Goal: Task Accomplishment & Management: Complete application form

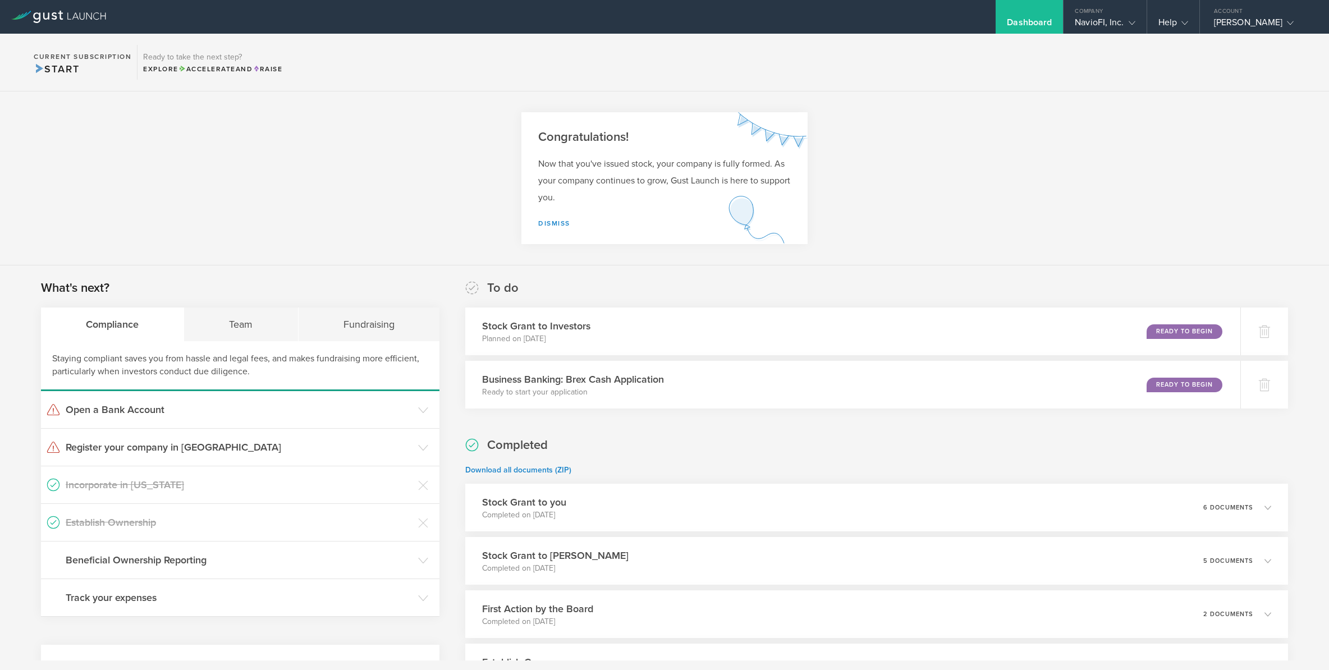
click at [382, 193] on section "Congratulations! Now that you've issued stock, your company is fully formed. As…" at bounding box center [664, 178] width 1329 height 174
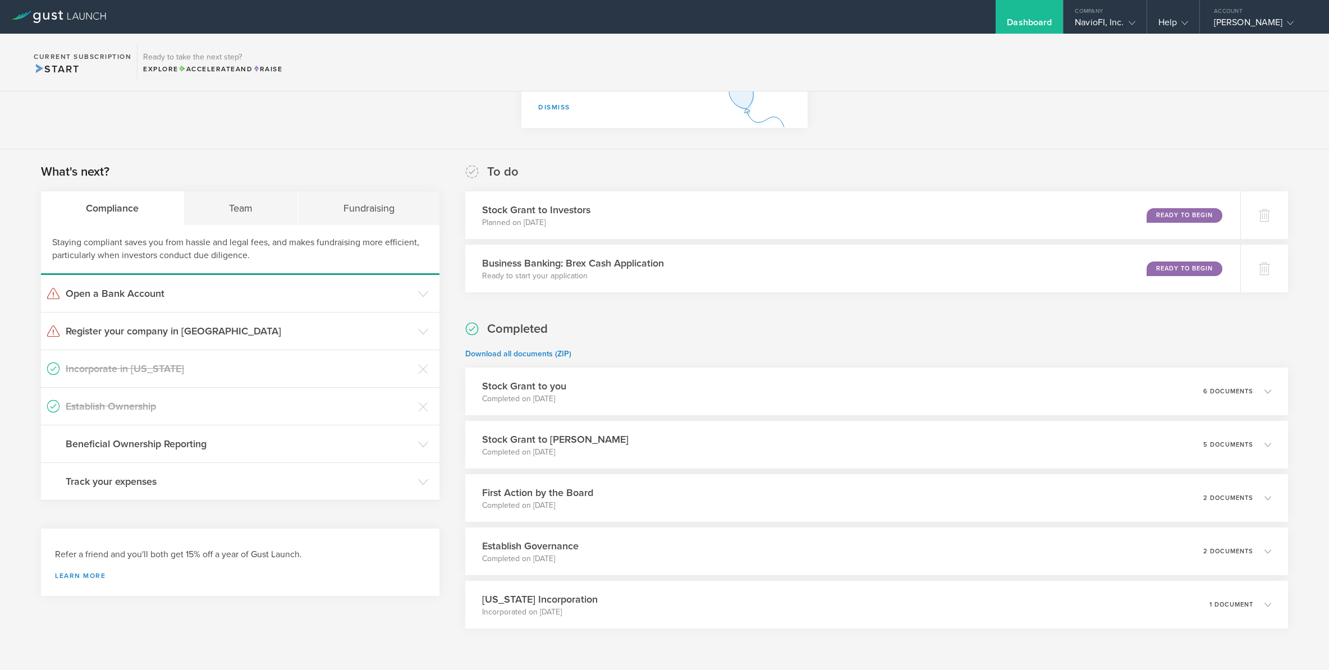
scroll to position [154, 0]
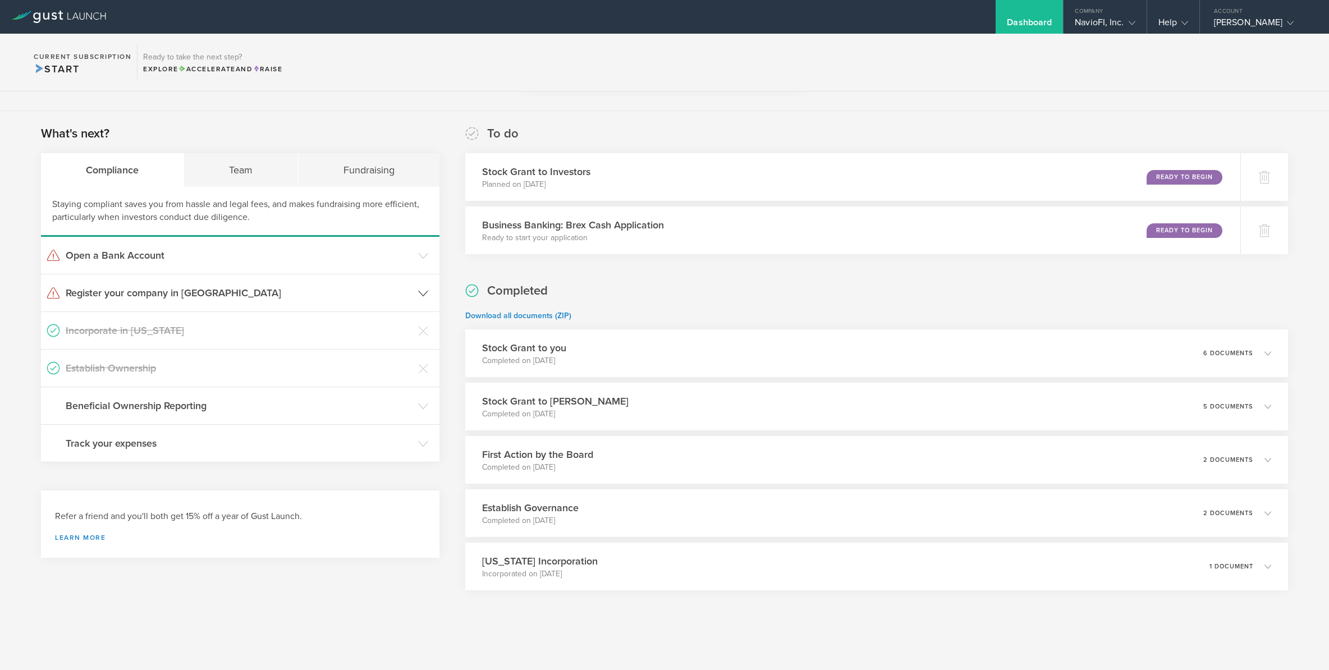
click at [418, 290] on icon at bounding box center [423, 293] width 10 height 10
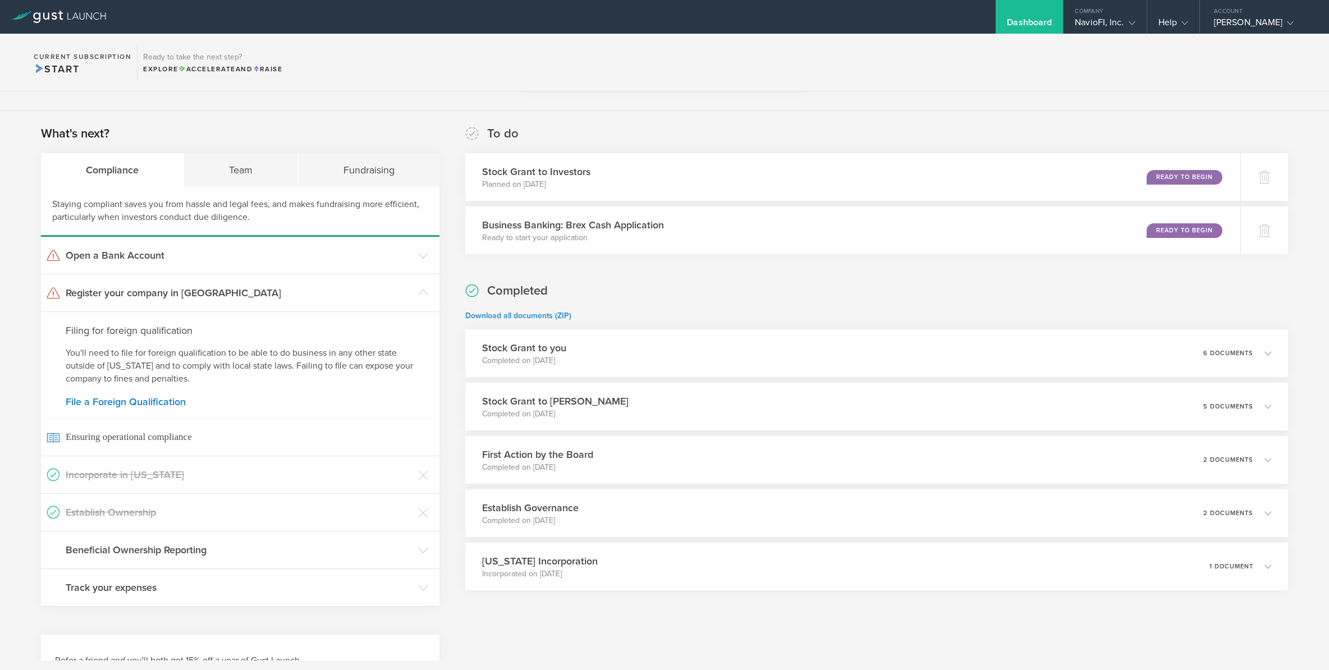
click at [342, 127] on section "What's next? Compliance Team Fundraising Staying compliant saves you from hassl…" at bounding box center [240, 366] width 398 height 482
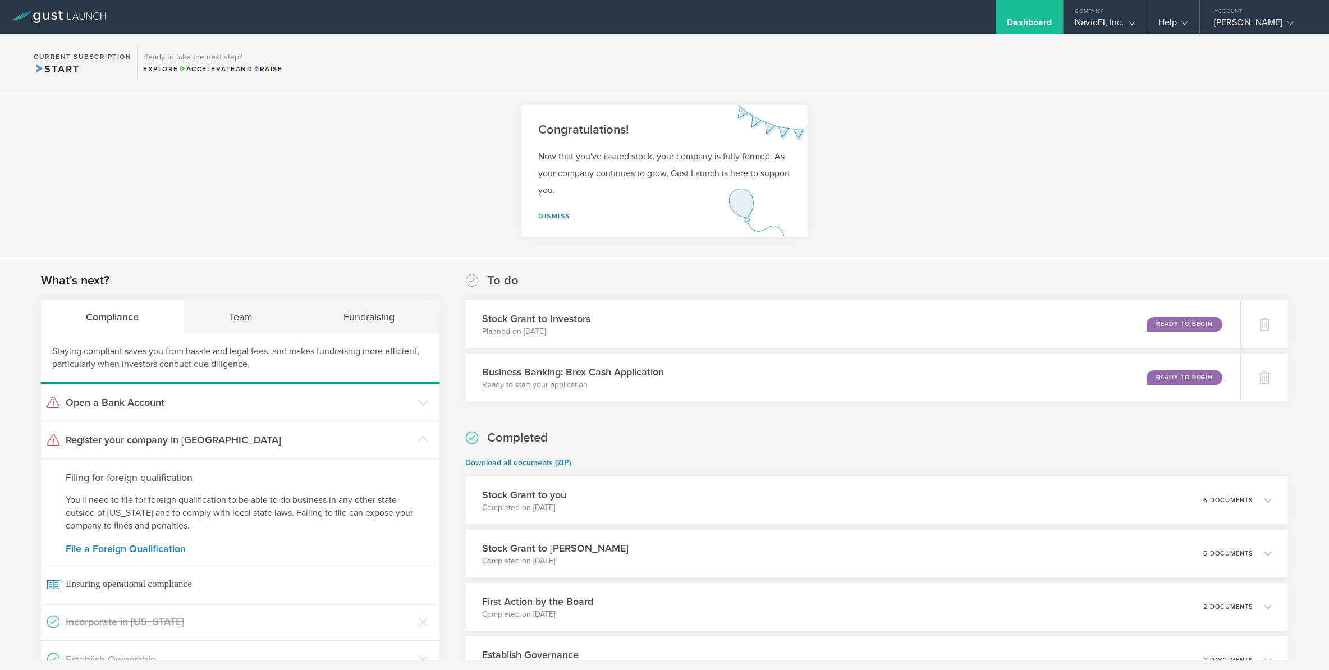
scroll to position [0, 0]
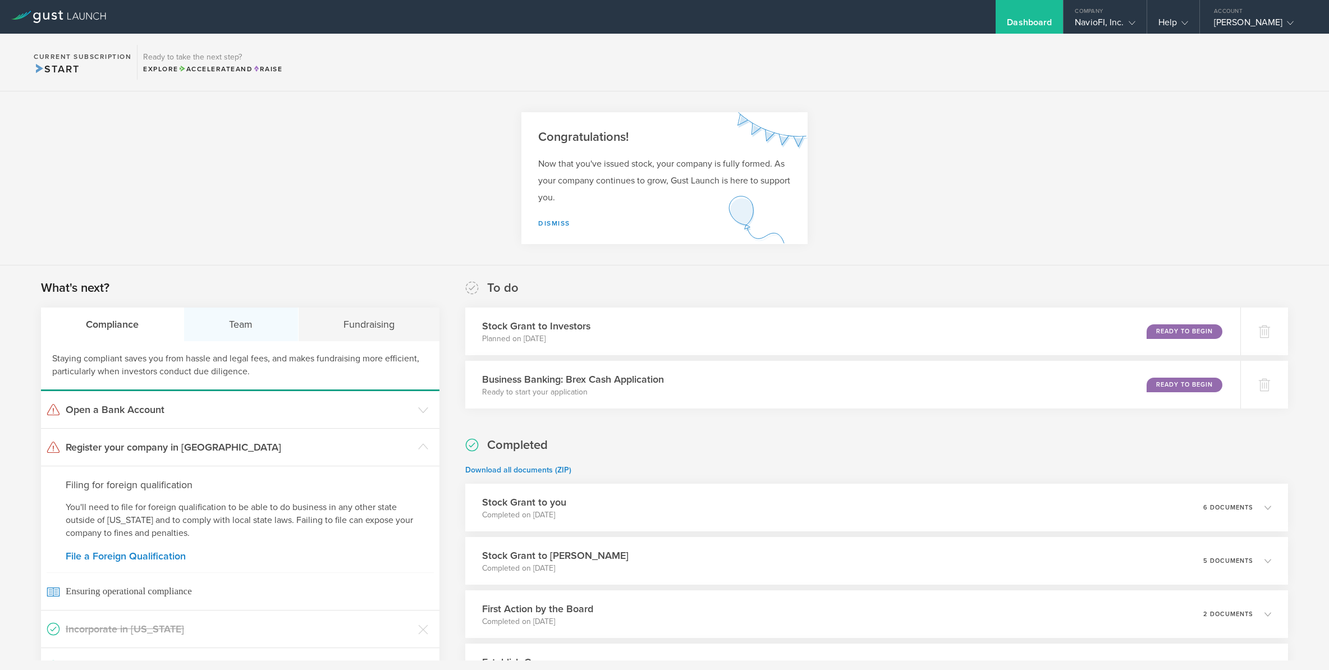
click at [233, 328] on div "Team" at bounding box center [241, 325] width 114 height 34
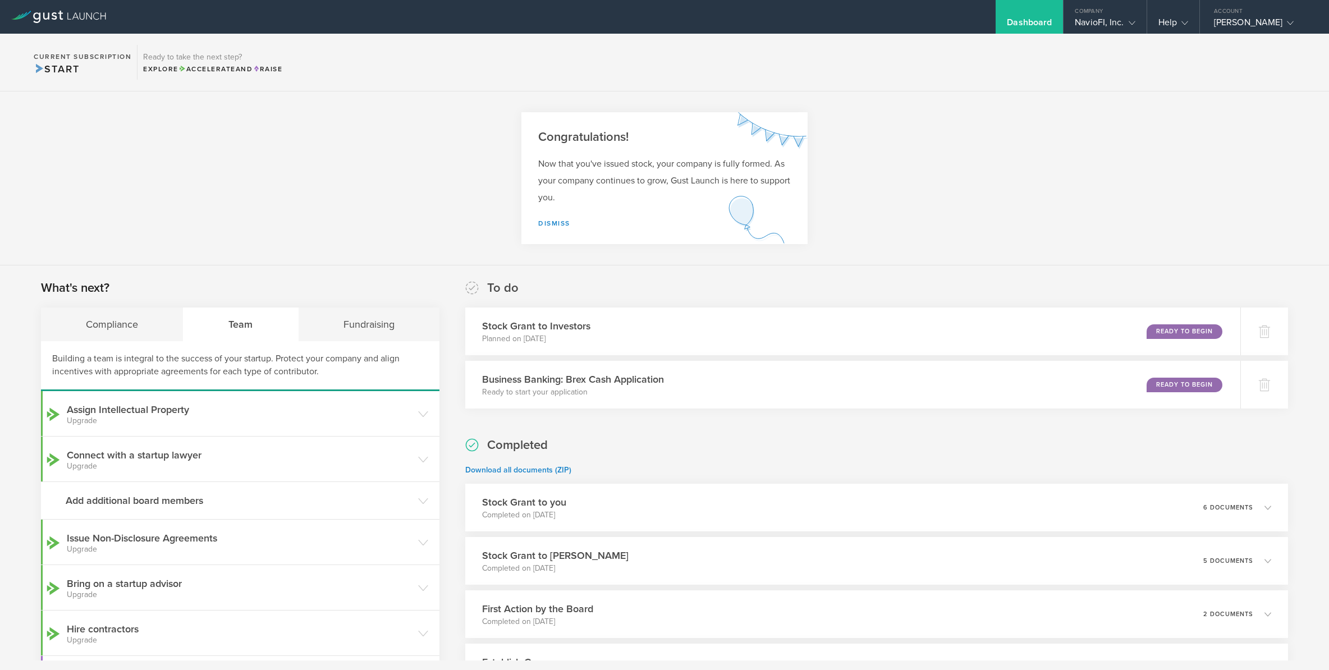
click at [207, 231] on section "Congratulations! Now that you've issued stock, your company is fully formed. As…" at bounding box center [664, 178] width 1329 height 174
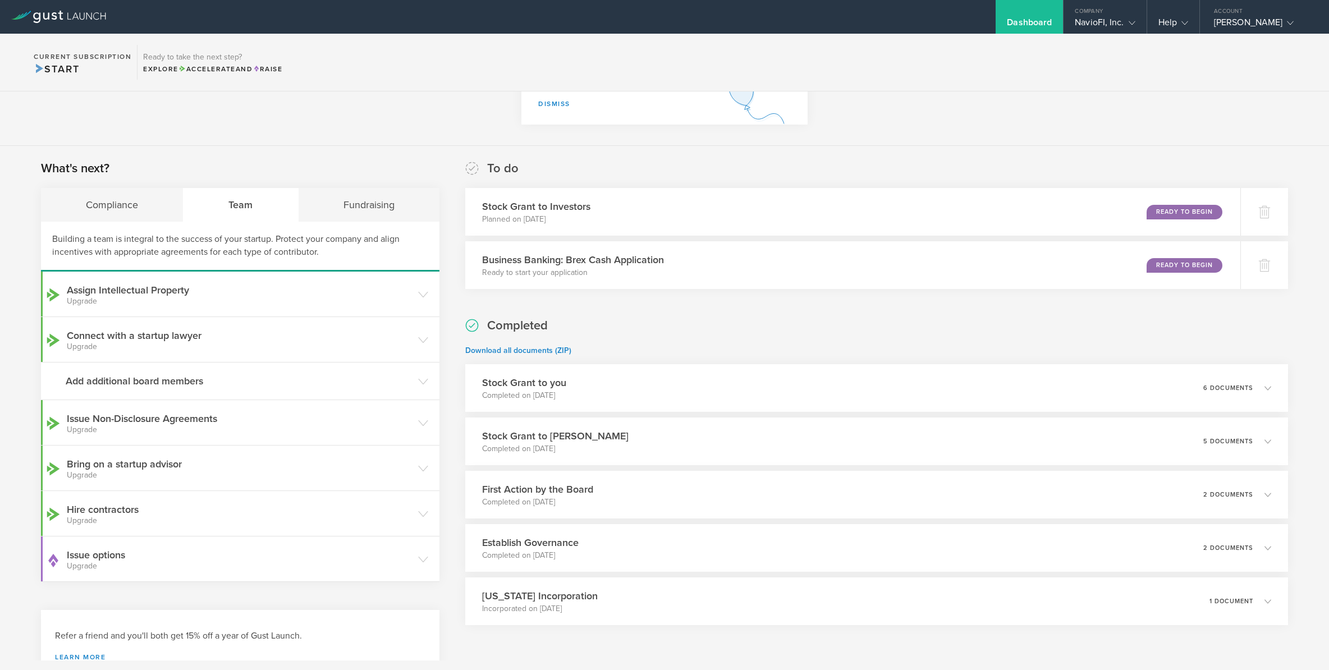
scroll to position [162, 0]
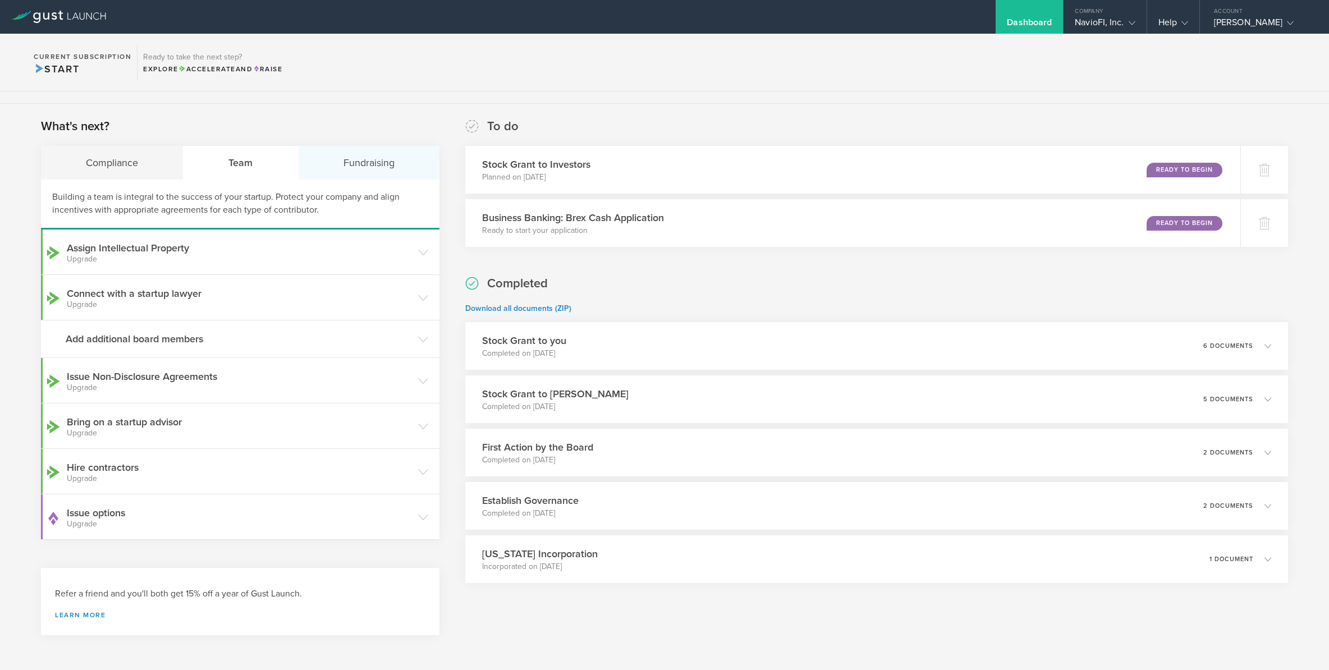
click at [359, 163] on div "Fundraising" at bounding box center [369, 163] width 141 height 34
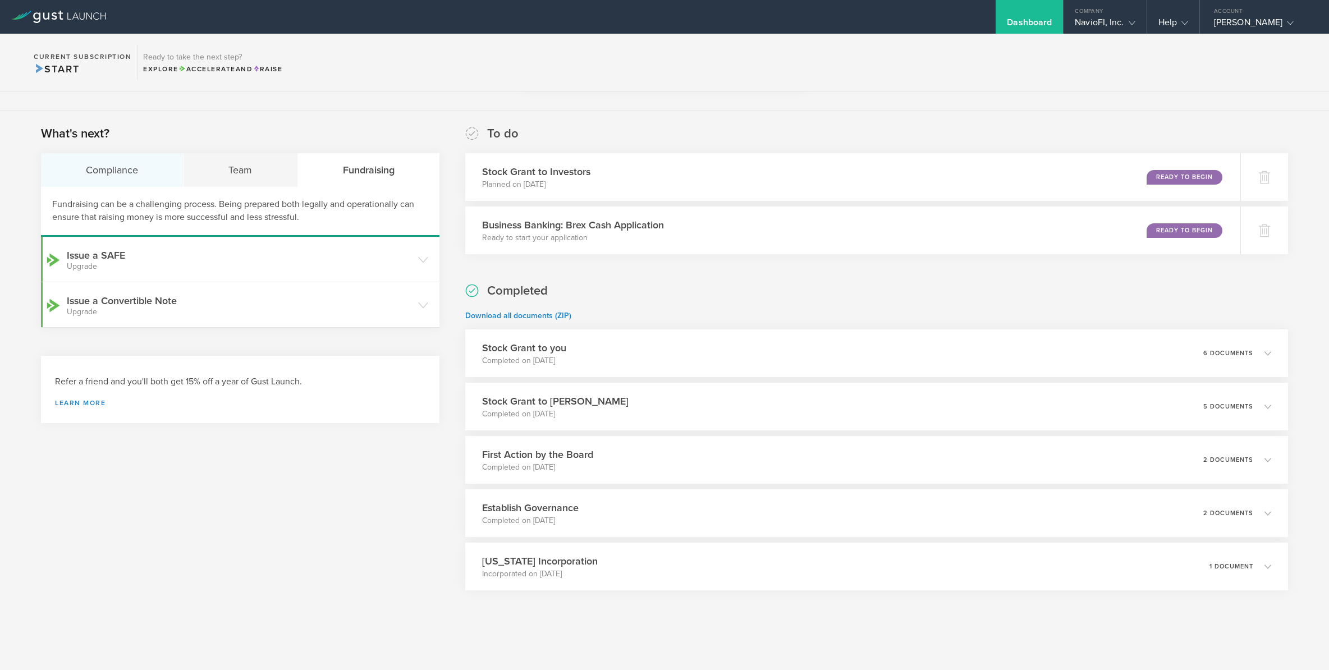
click at [108, 173] on div "Compliance" at bounding box center [112, 170] width 143 height 34
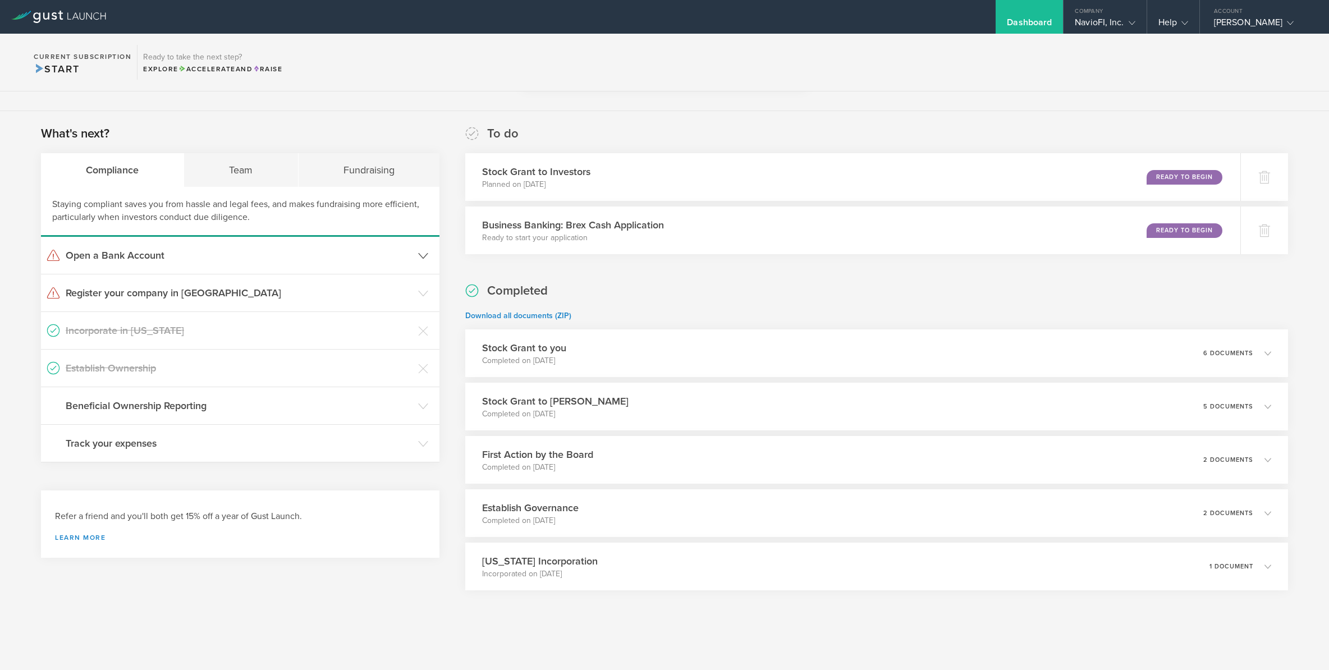
click at [112, 259] on h3 "Open a Bank Account" at bounding box center [239, 255] width 347 height 15
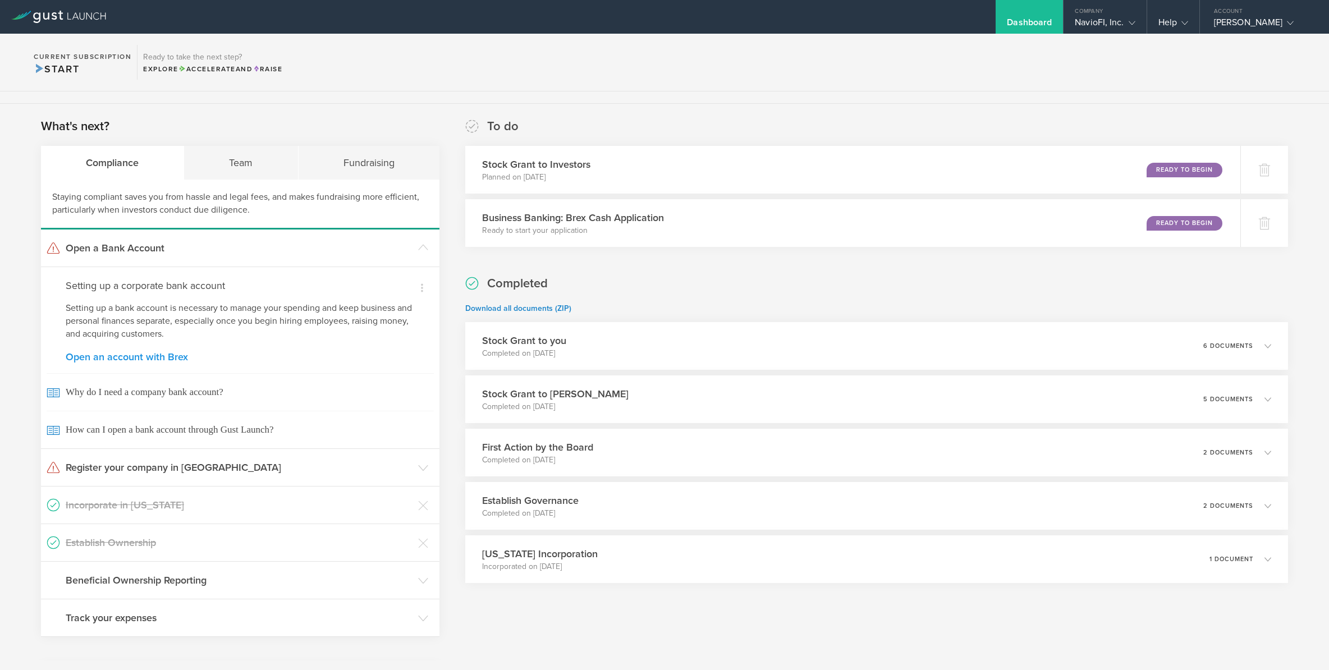
click at [148, 357] on link "Open an account with Brex" at bounding box center [240, 357] width 349 height 10
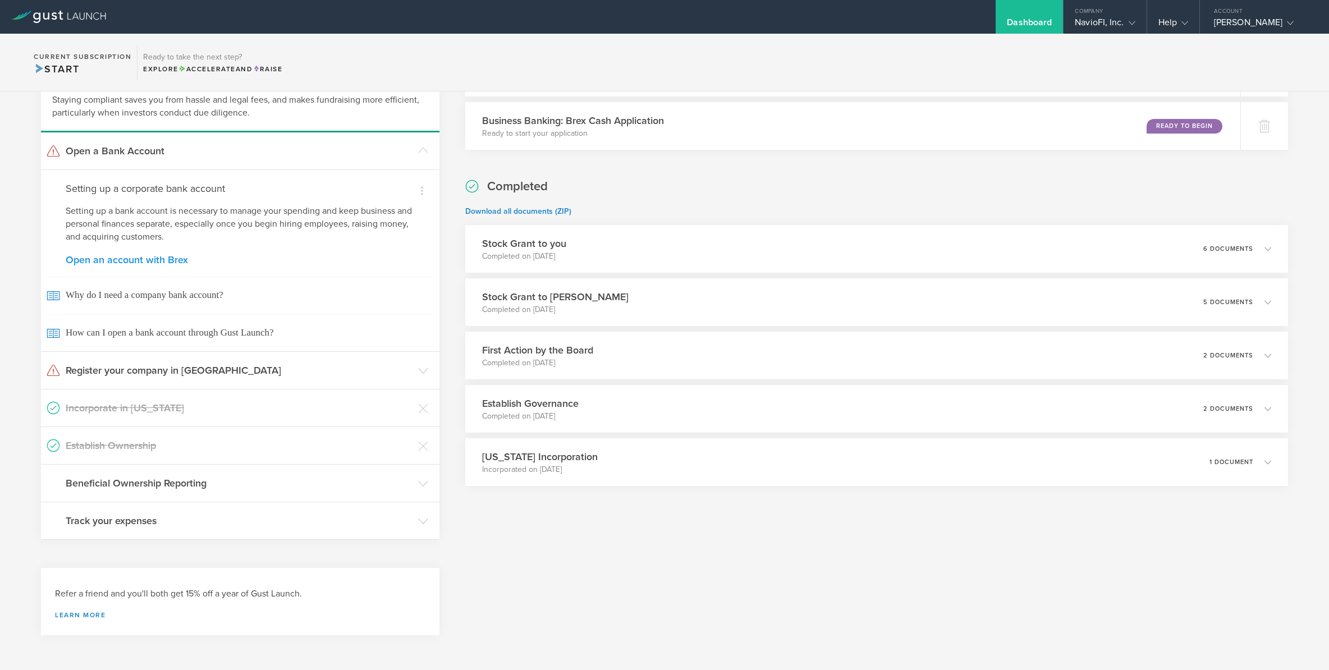
scroll to position [260, 0]
click at [125, 256] on link "Open an account with Brex" at bounding box center [240, 260] width 349 height 10
click at [70, 257] on link "Open an account with Brex" at bounding box center [240, 260] width 349 height 10
click at [128, 258] on link "Open an account with Brex" at bounding box center [240, 260] width 349 height 10
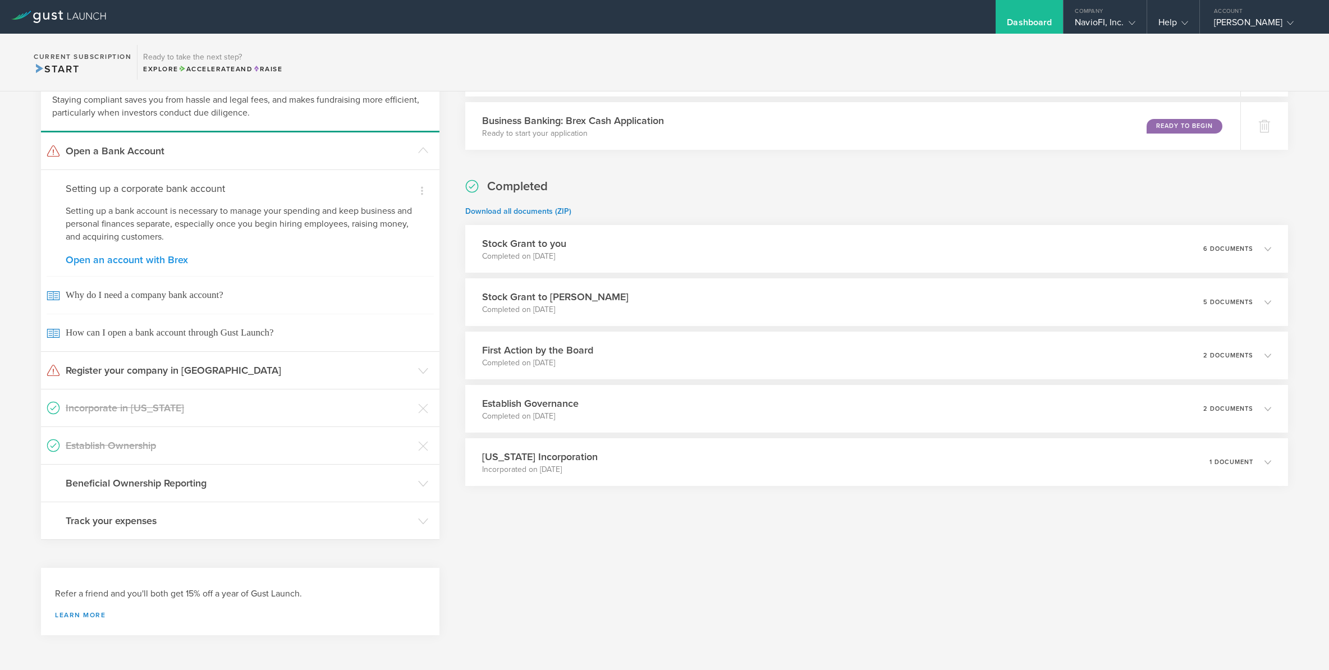
click at [234, 255] on link "Open an account with Brex" at bounding box center [240, 260] width 349 height 10
click at [172, 251] on div "Dismiss I already have a bank account Dismiss I don't need a bank right now Set…" at bounding box center [240, 260] width 398 height 182
click at [256, 153] on h3 "Open a Bank Account" at bounding box center [239, 151] width 347 height 15
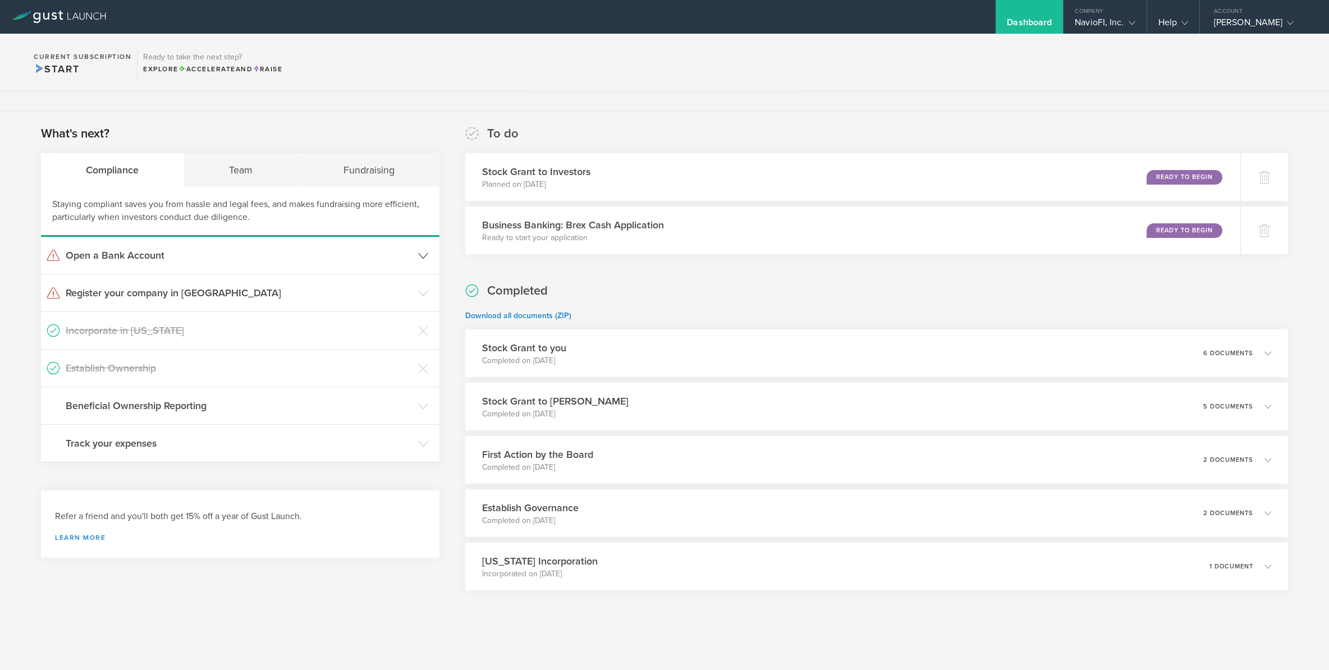
scroll to position [154, 0]
click at [424, 256] on icon at bounding box center [423, 256] width 10 height 10
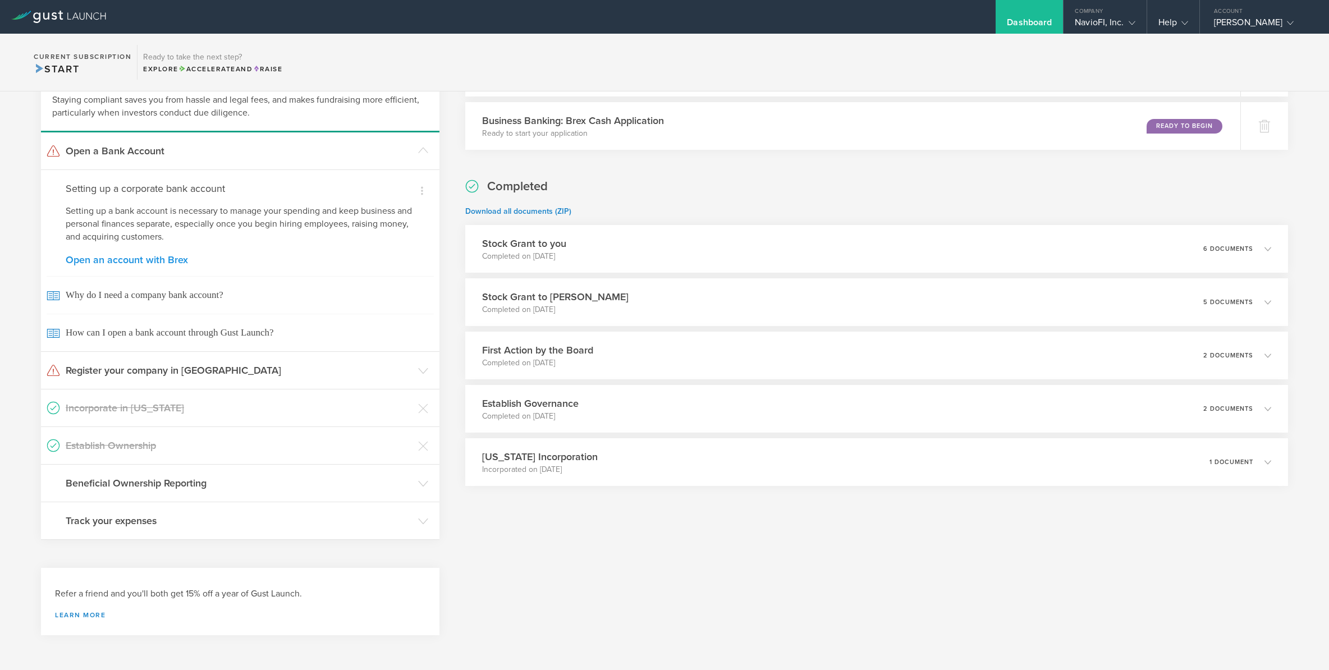
click at [175, 258] on link "Open an account with Brex" at bounding box center [240, 260] width 349 height 10
click at [1127, 19] on gust-icon at bounding box center [1129, 22] width 11 height 11
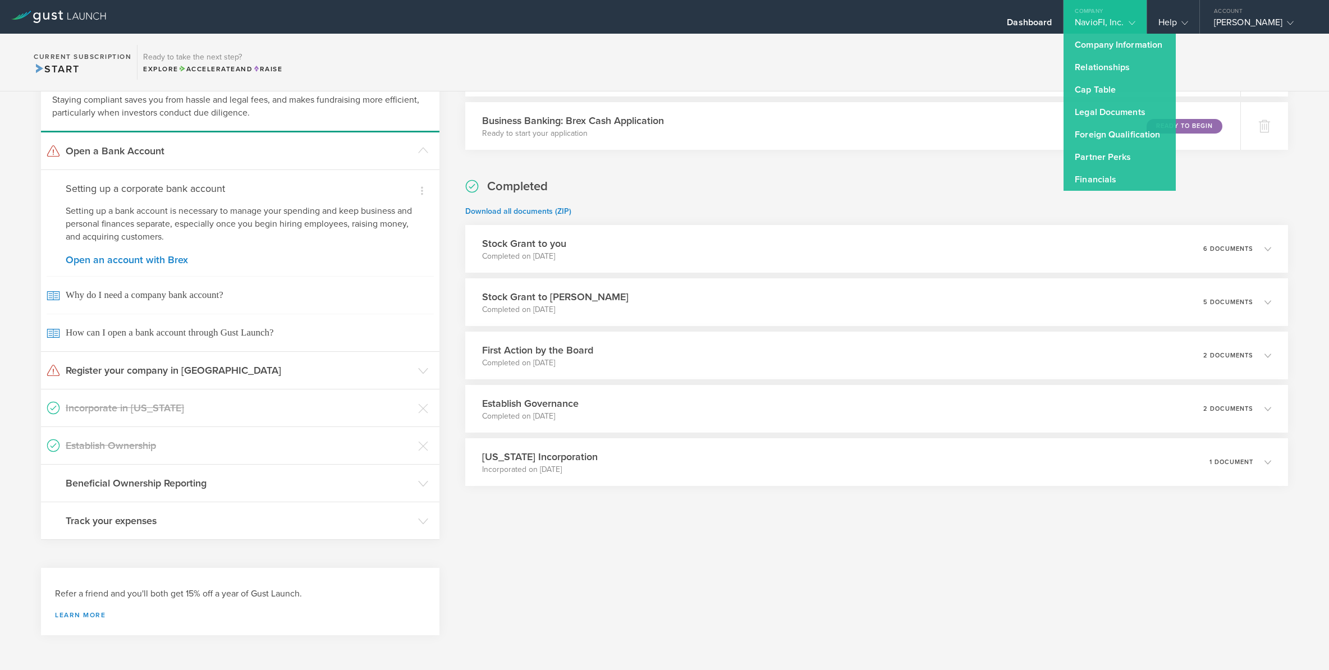
click at [1015, 46] on section "Current Subscription Start Ready to take the next step? Explore Accelerate and …" at bounding box center [664, 63] width 1329 height 58
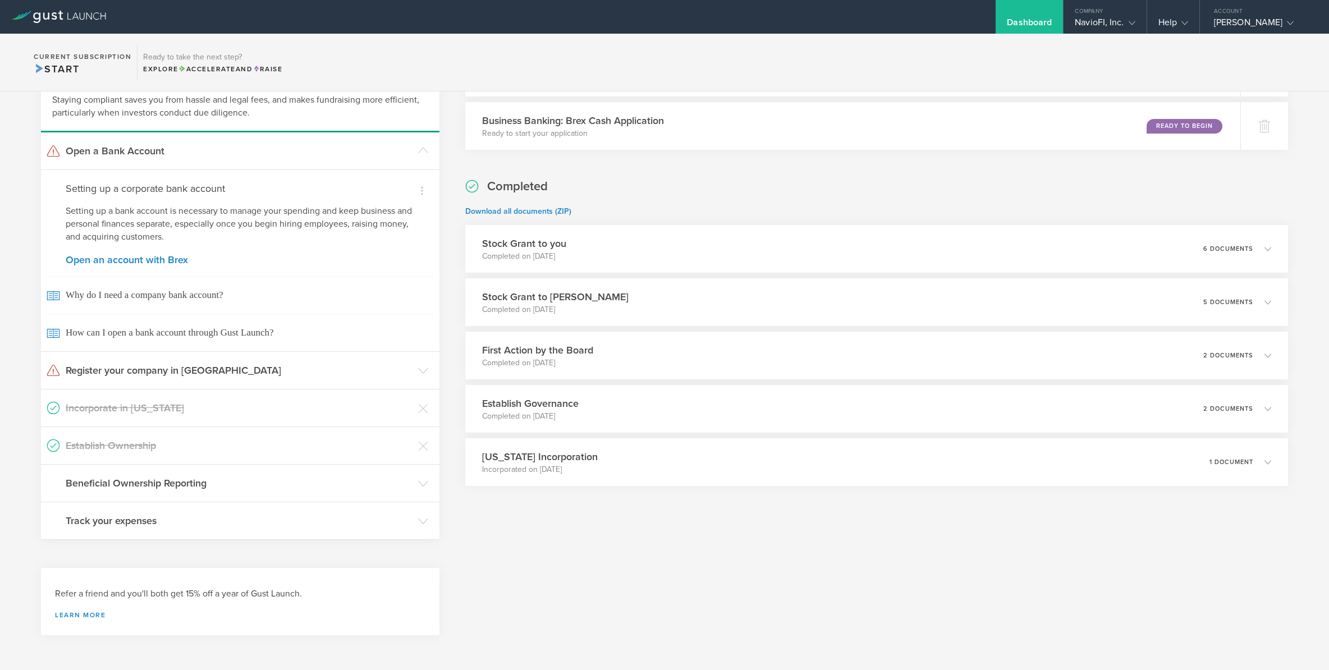
click at [1254, 557] on div "To do Stock Grant to Investors Planned on Sep 9, 2025 Ready to Begin Business B…" at bounding box center [876, 334] width 823 height 626
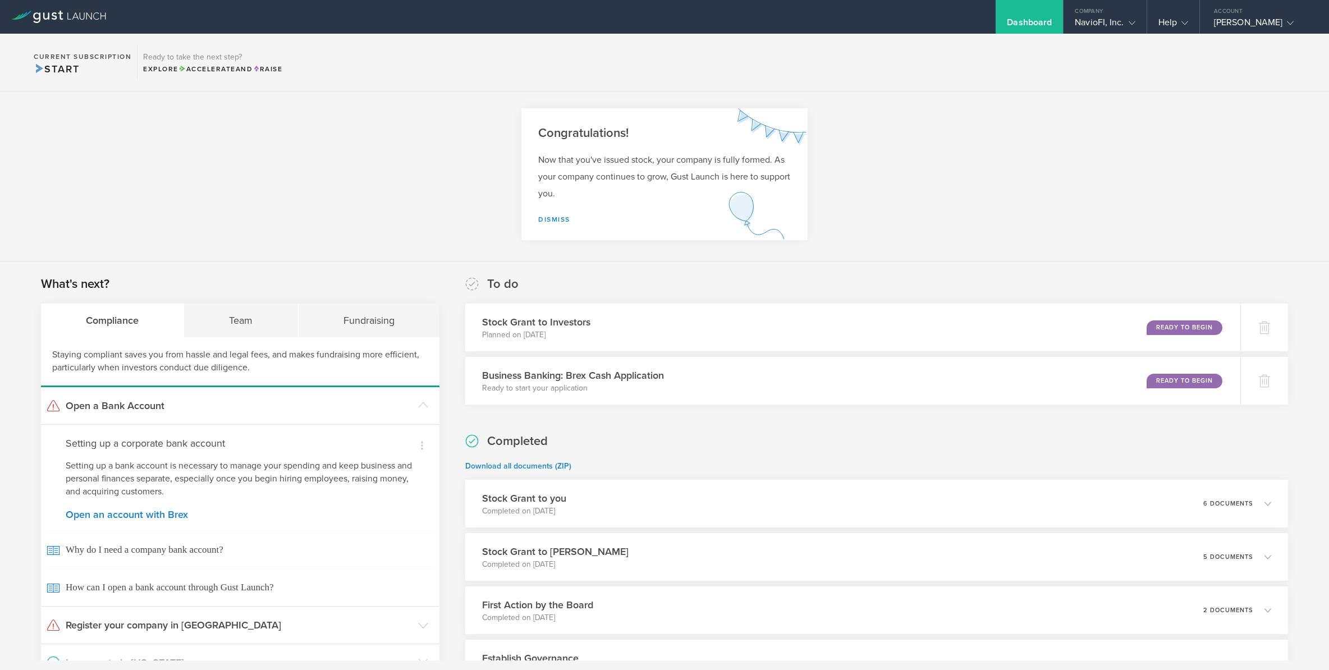
scroll to position [0, 0]
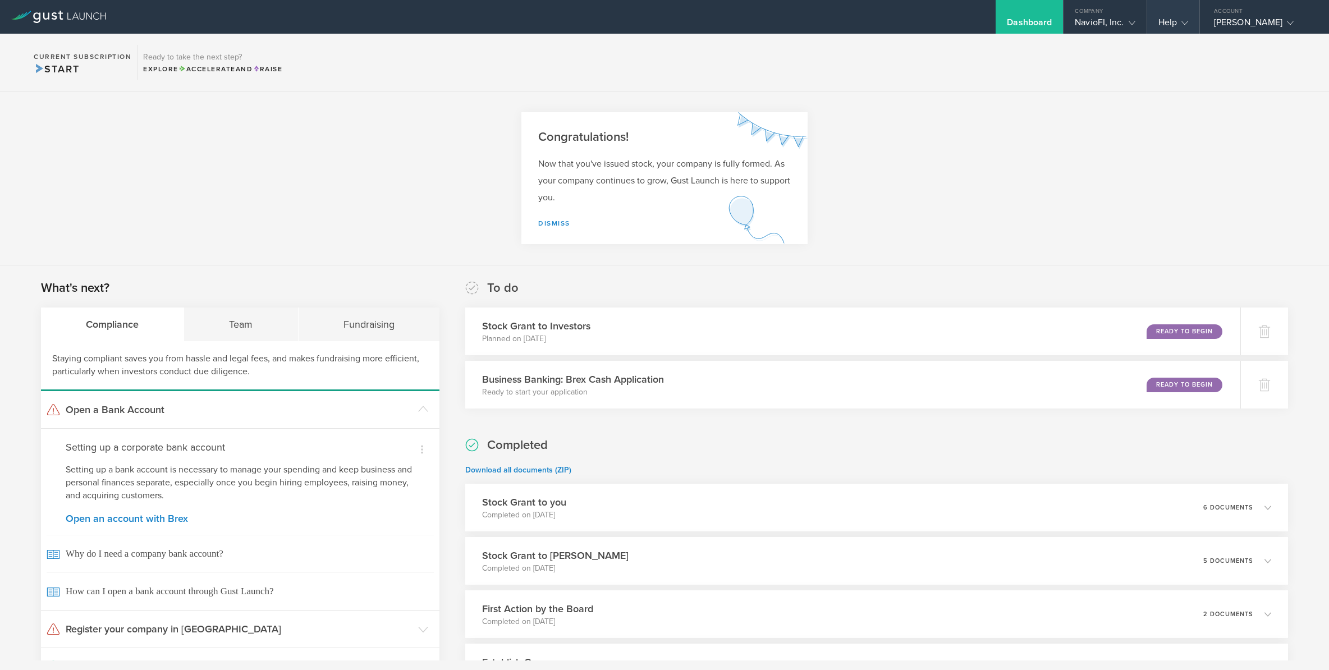
click at [1185, 22] on icon at bounding box center [1184, 23] width 7 height 7
click at [1178, 47] on link "Contact Us" at bounding box center [1203, 45] width 112 height 22
click at [204, 249] on section "Congratulations! Now that you've issued stock, your company is fully formed. As…" at bounding box center [664, 178] width 1329 height 174
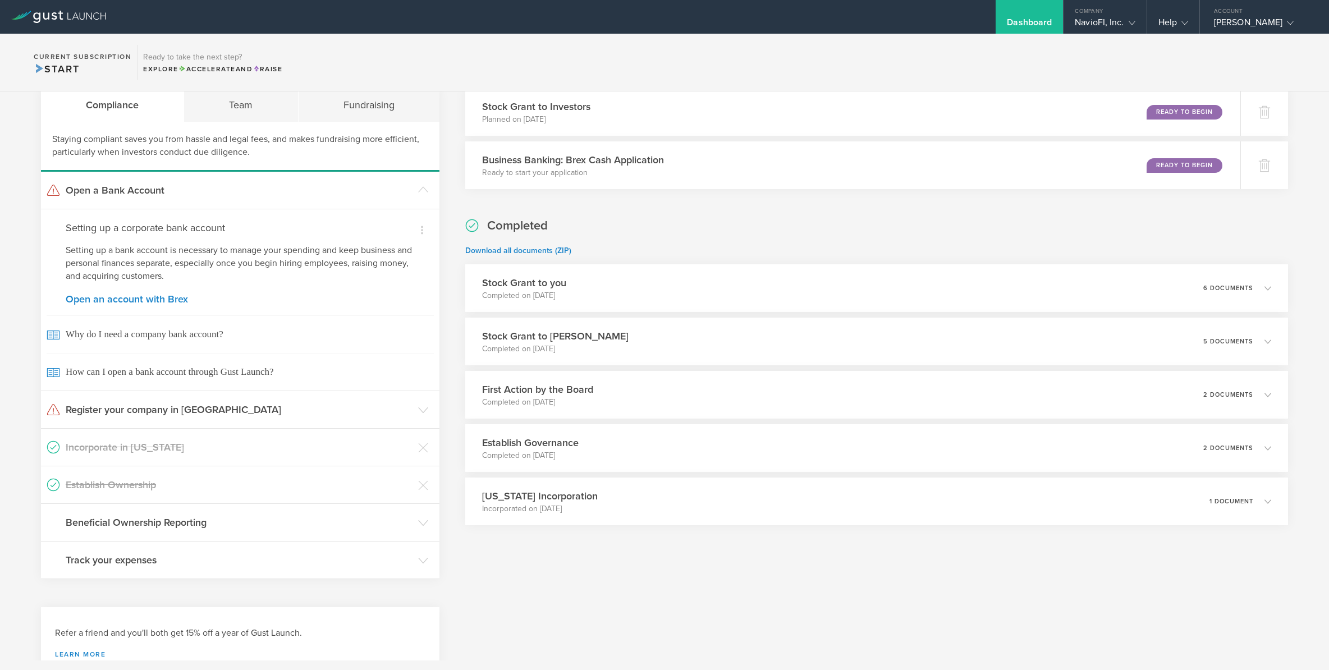
scroll to position [260, 0]
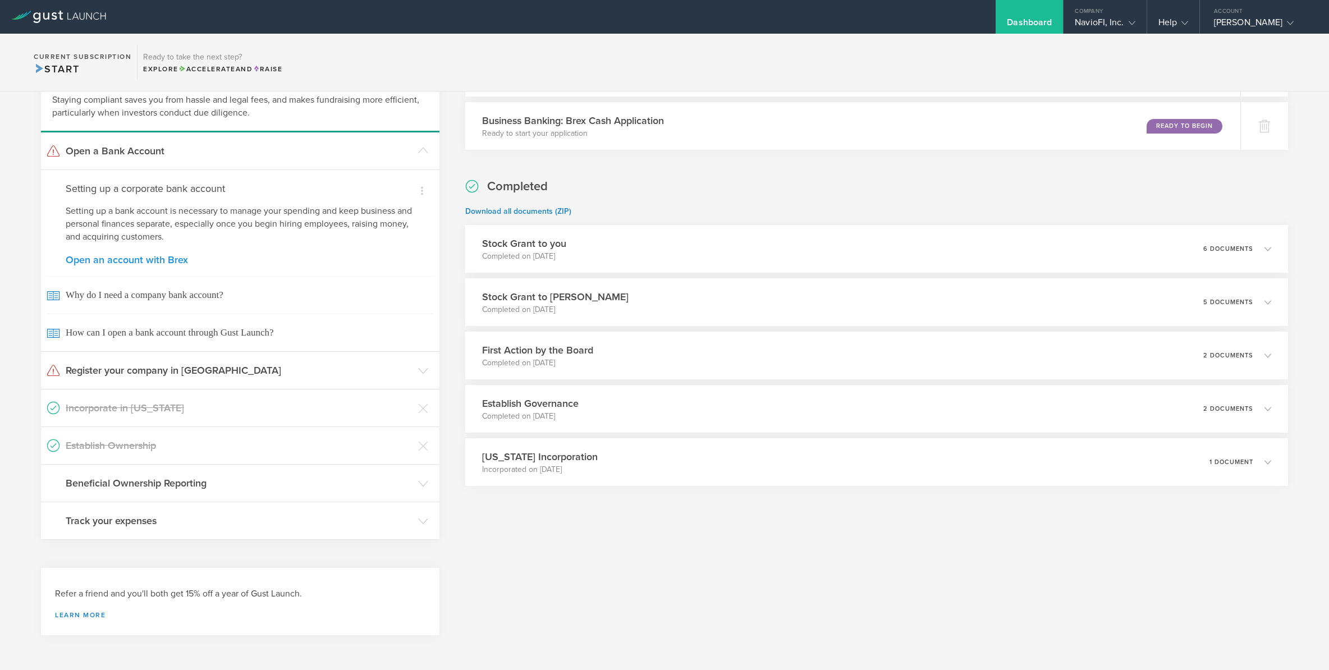
click at [172, 257] on link "Open an account with Brex" at bounding box center [240, 260] width 349 height 10
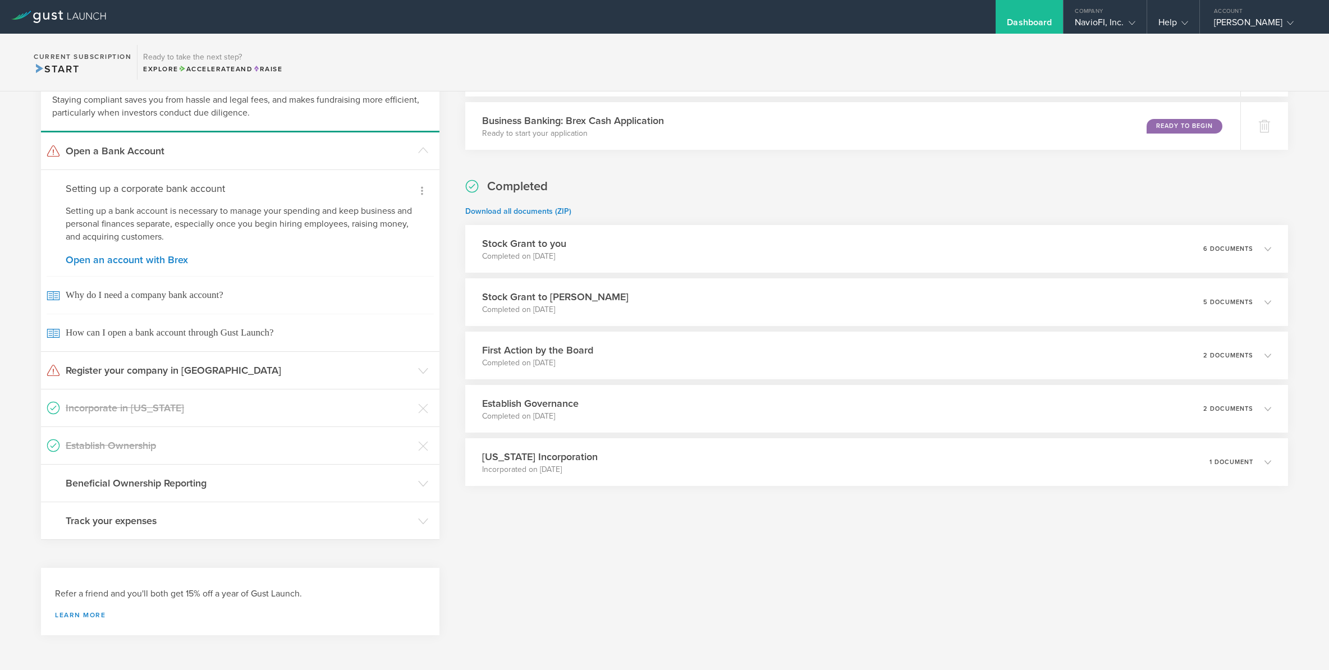
click at [423, 190] on icon at bounding box center [422, 191] width 2 height 8
click at [140, 259] on div at bounding box center [664, 335] width 1329 height 670
click at [140, 259] on link "Open an account with Brex" at bounding box center [240, 260] width 349 height 10
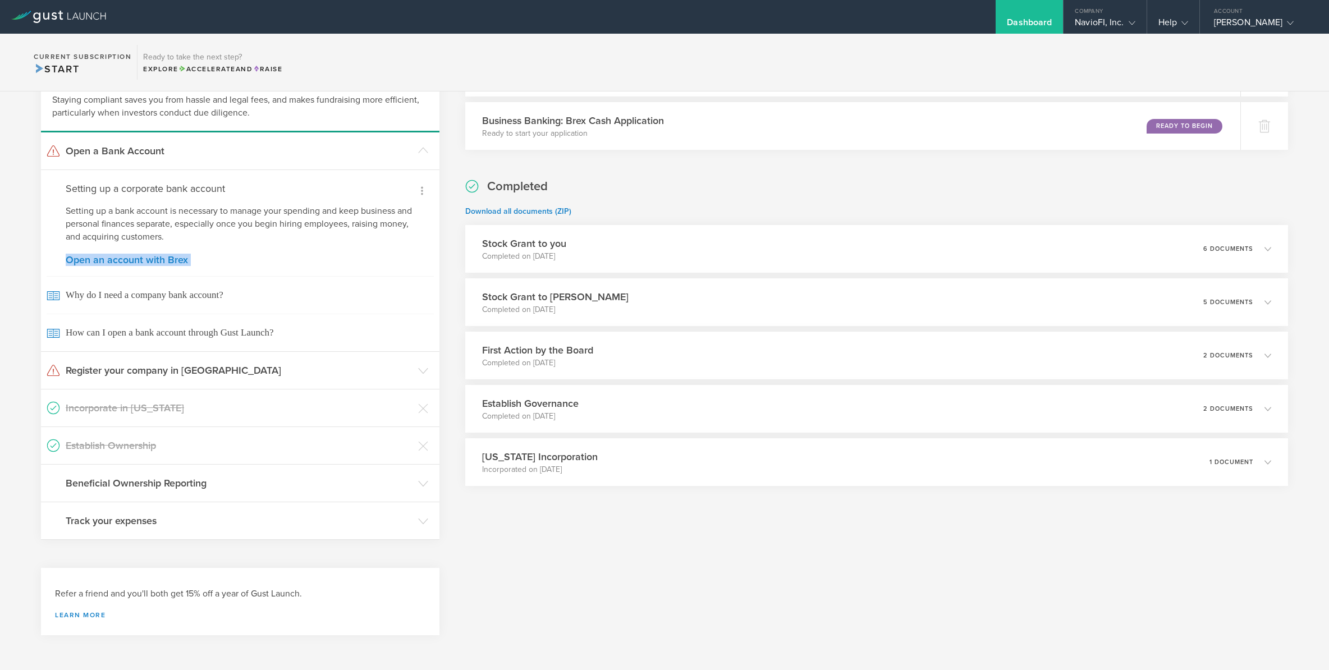
click at [140, 259] on link "Open an account with Brex" at bounding box center [240, 260] width 349 height 10
click at [138, 256] on link "Open an account with Brex" at bounding box center [240, 260] width 349 height 10
click at [1213, 166] on section "To do Stock Grant to Investors Planned on Sep 9, 2025 Ready to Begin Business B…" at bounding box center [876, 267] width 823 height 493
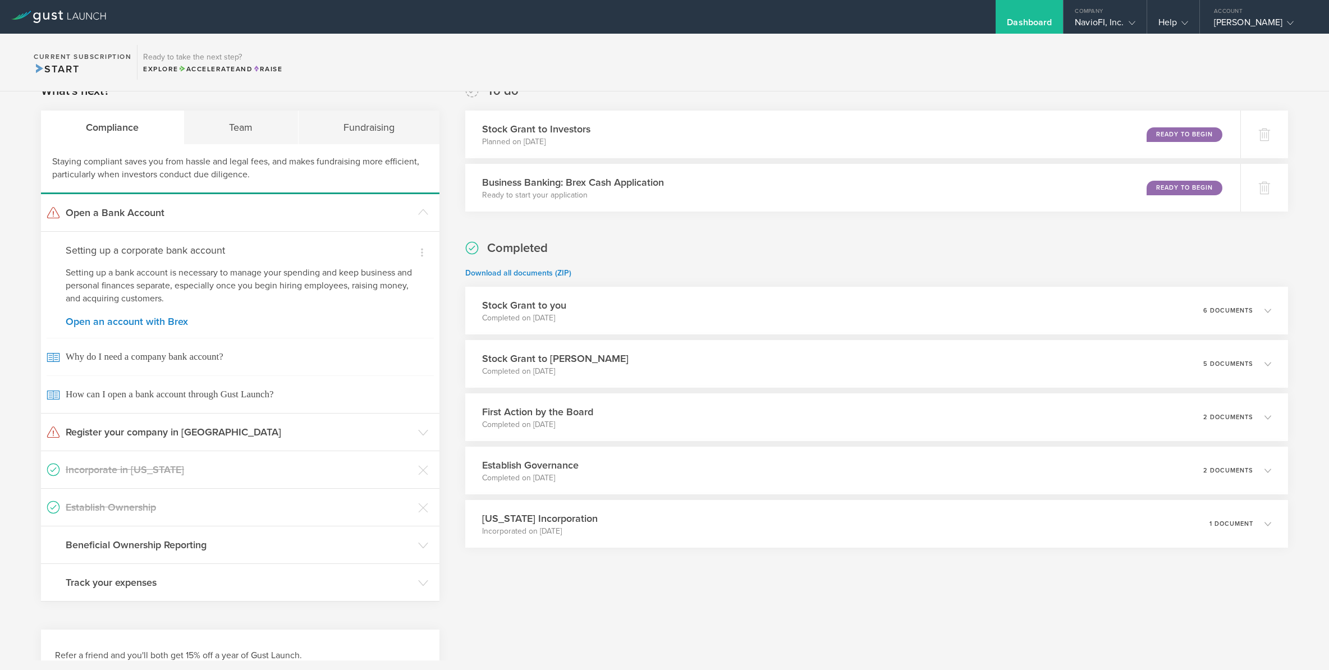
scroll to position [192, 0]
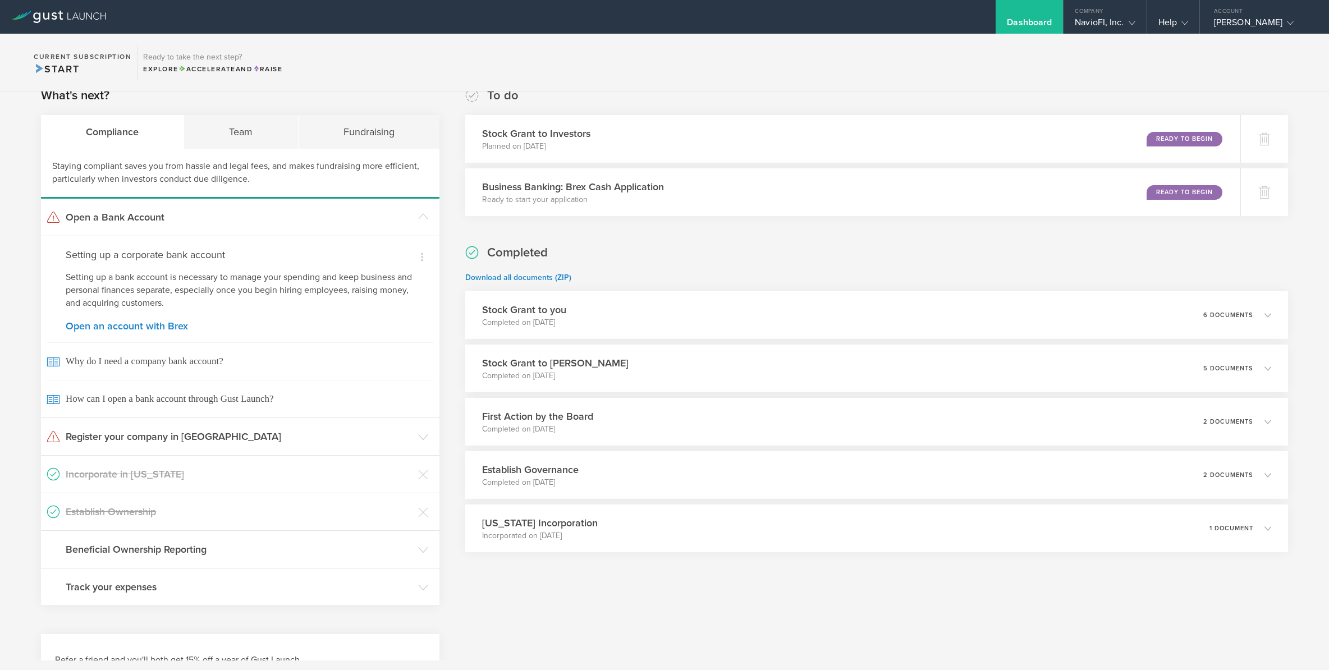
click at [1215, 104] on div "To do Stock Grant to Investors Planned on Sep 9, 2025 Ready to Begin Business B…" at bounding box center [876, 151] width 823 height 129
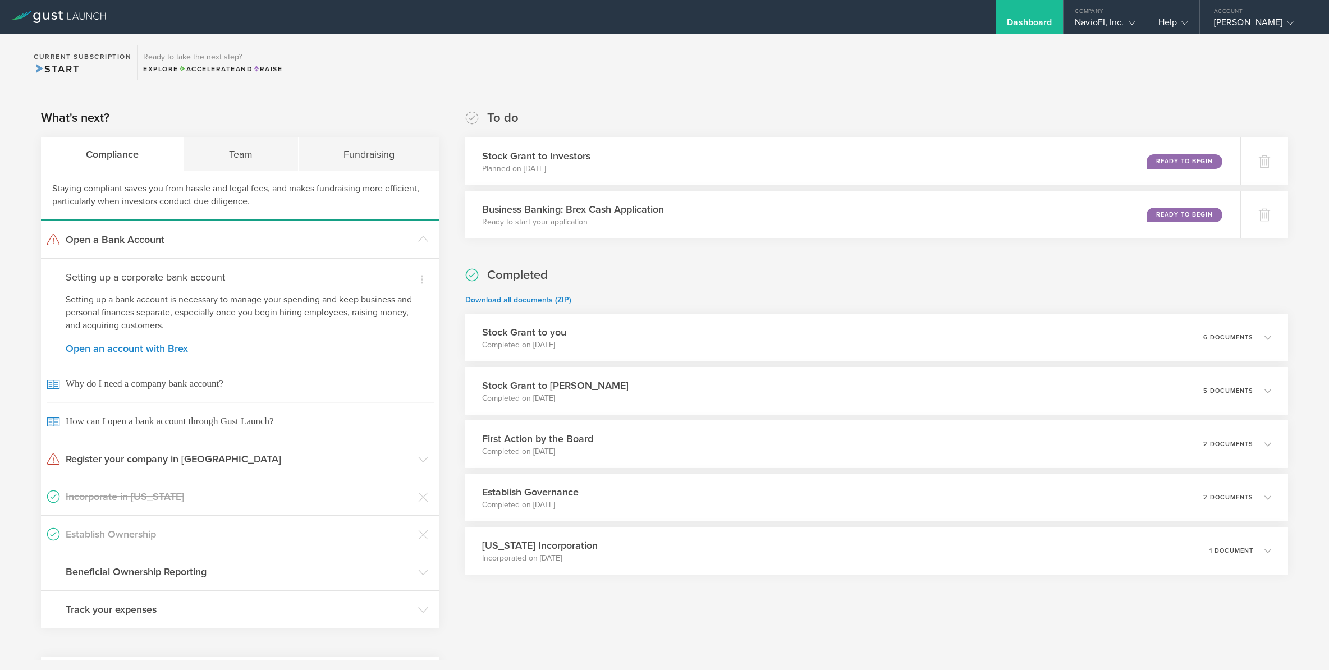
scroll to position [148, 0]
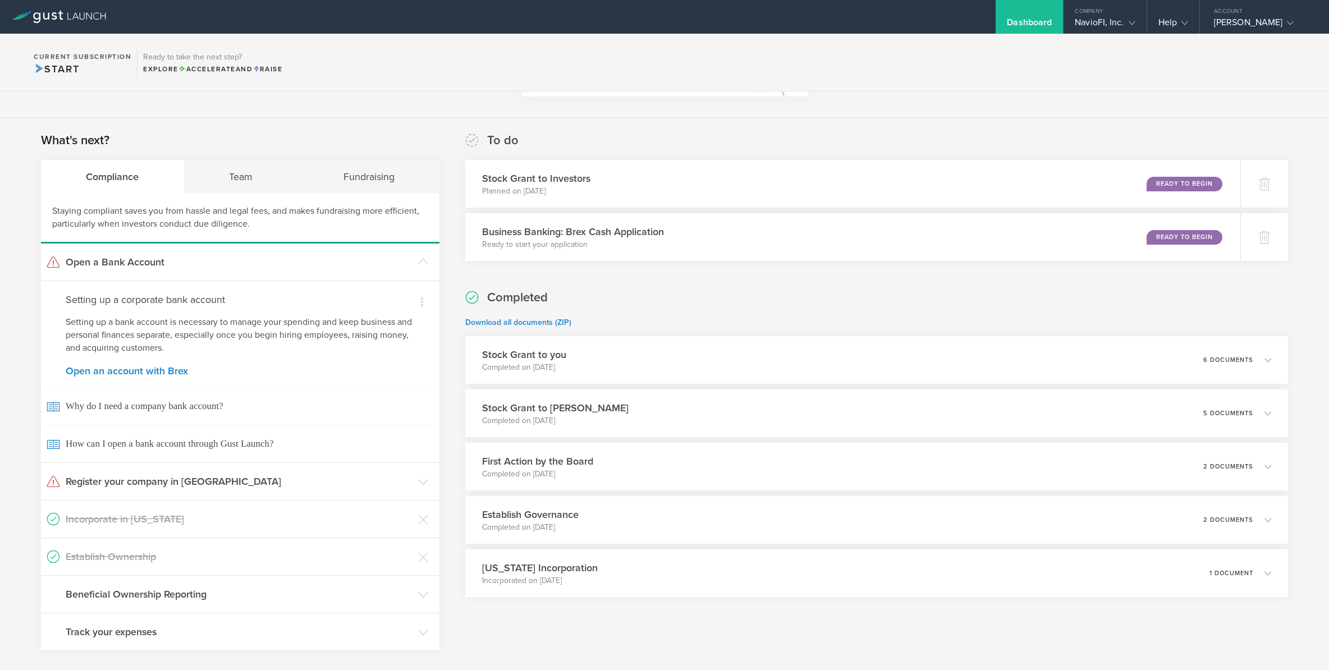
click at [1209, 148] on div "To do Stock Grant to Investors Planned on Sep 9, 2025 Ready to Begin Business B…" at bounding box center [876, 196] width 823 height 129
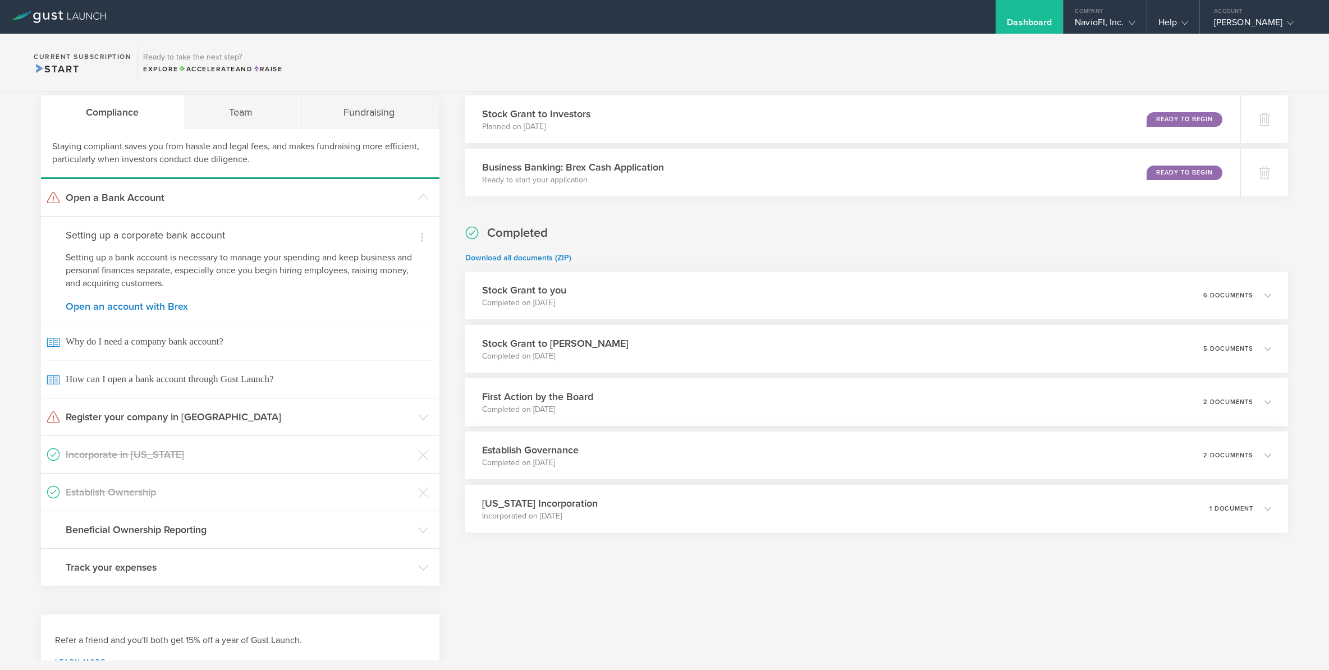
scroll to position [237, 0]
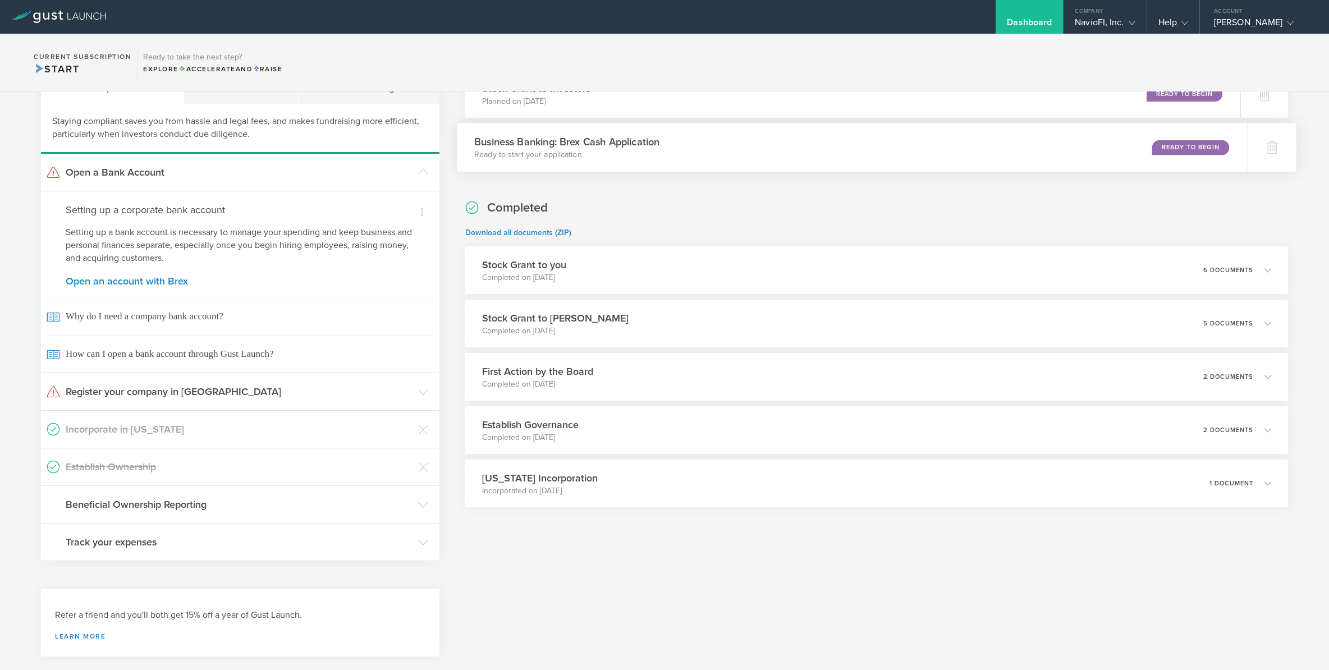
click at [1193, 147] on div "Ready to Begin" at bounding box center [1190, 147] width 77 height 15
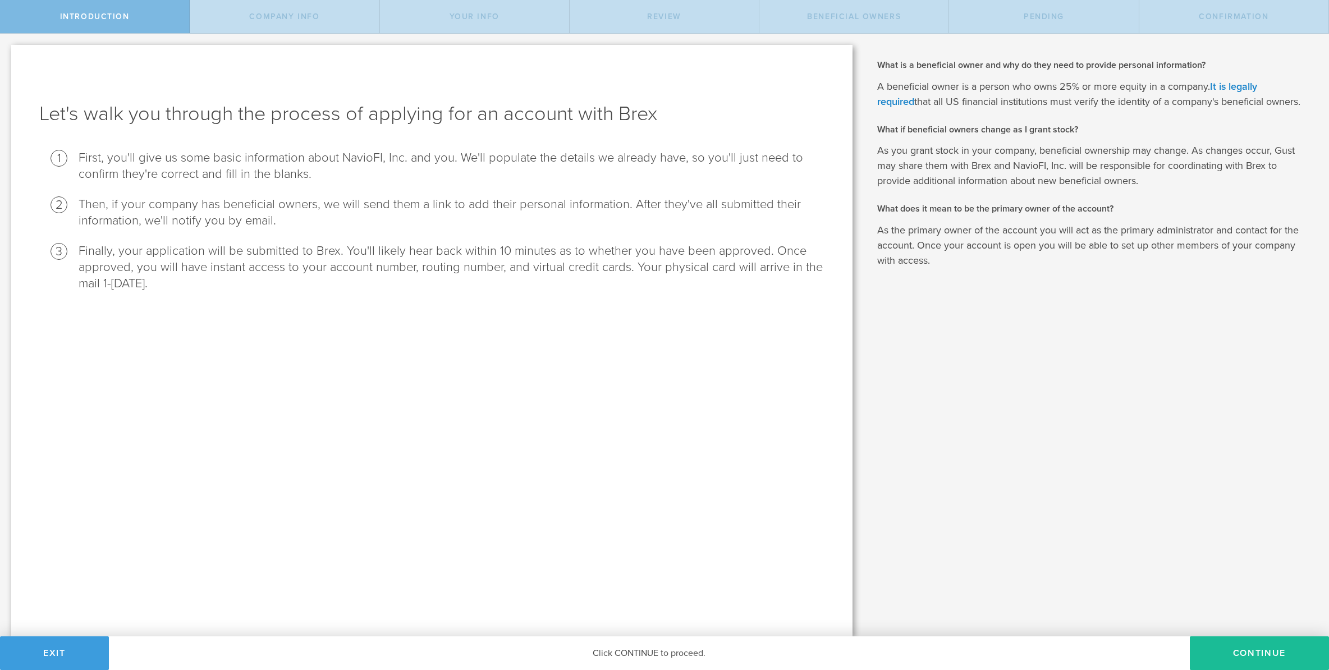
drag, startPoint x: 84, startPoint y: 154, endPoint x: 161, endPoint y: 283, distance: 150.7
click at [161, 286] on ol "First, you'll give us some basic information about NavioFI, Inc. and you. We'll…" at bounding box center [431, 221] width 785 height 142
drag, startPoint x: 172, startPoint y: 65, endPoint x: 171, endPoint y: 3, distance: 61.2
click at [172, 3] on div "Introduction Company Info Your Info Review Beneficial Owners Pending Confirmati…" at bounding box center [664, 17] width 1329 height 34
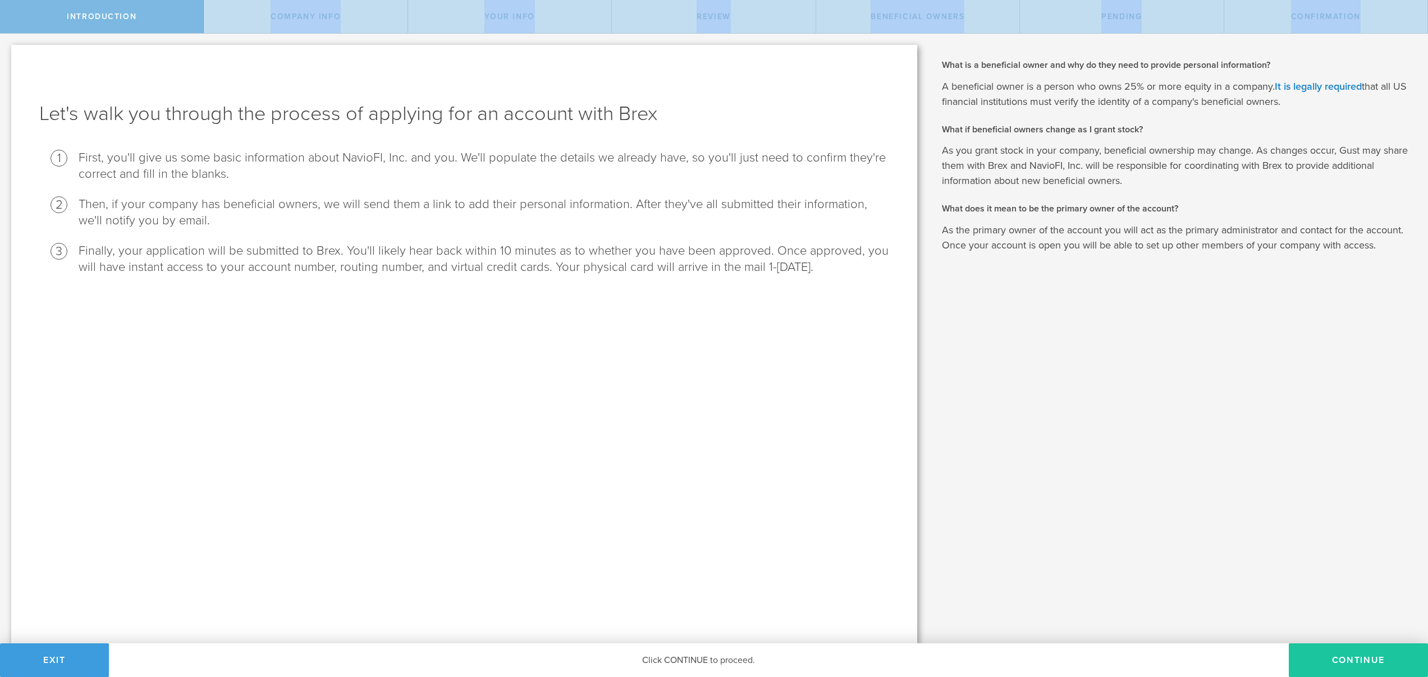
click at [1328, 656] on button "Continue" at bounding box center [1358, 661] width 139 height 34
select select "string:C_CORP"
type input "Global Payments Services"
type input "(214) 505-6433"
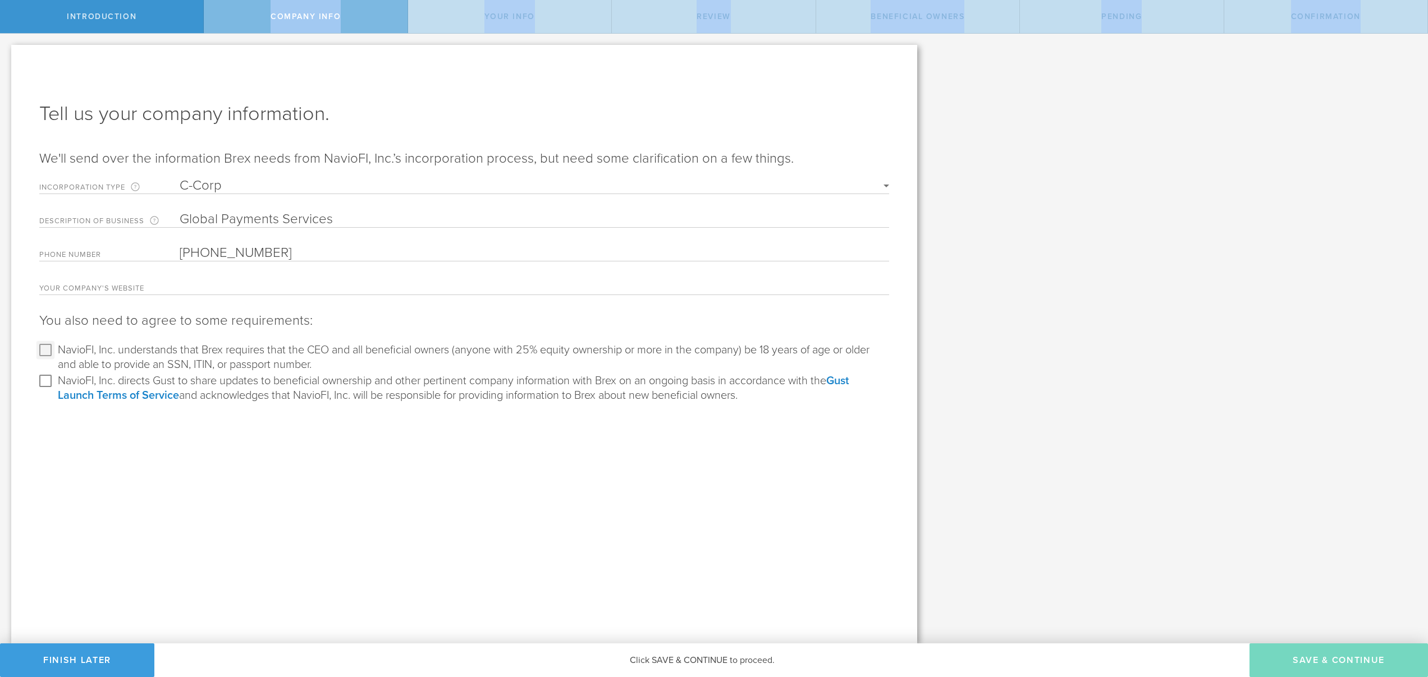
click at [45, 350] on input "NavioFI, Inc. understands that Brex requires that the CEO and all beneficial ow…" at bounding box center [45, 350] width 18 height 18
checkbox input "true"
click at [44, 376] on input "NavioFI, Inc. directs Gust to share updates to beneficial ownership and other p…" at bounding box center [45, 381] width 18 height 18
checkbox input "true"
click at [1328, 658] on button "Save & Continue" at bounding box center [1338, 661] width 178 height 34
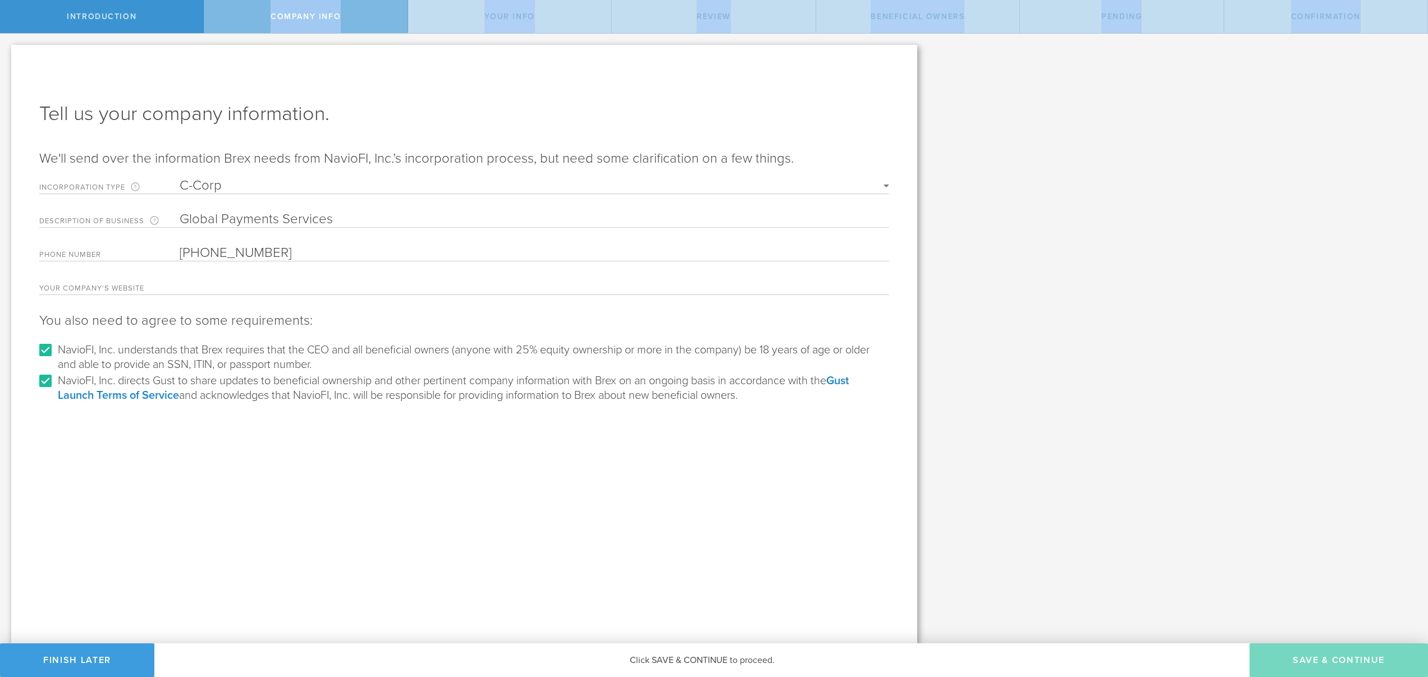
type input "[PERSON_NAME]"
type input "Founder"
select select "string:SSN"
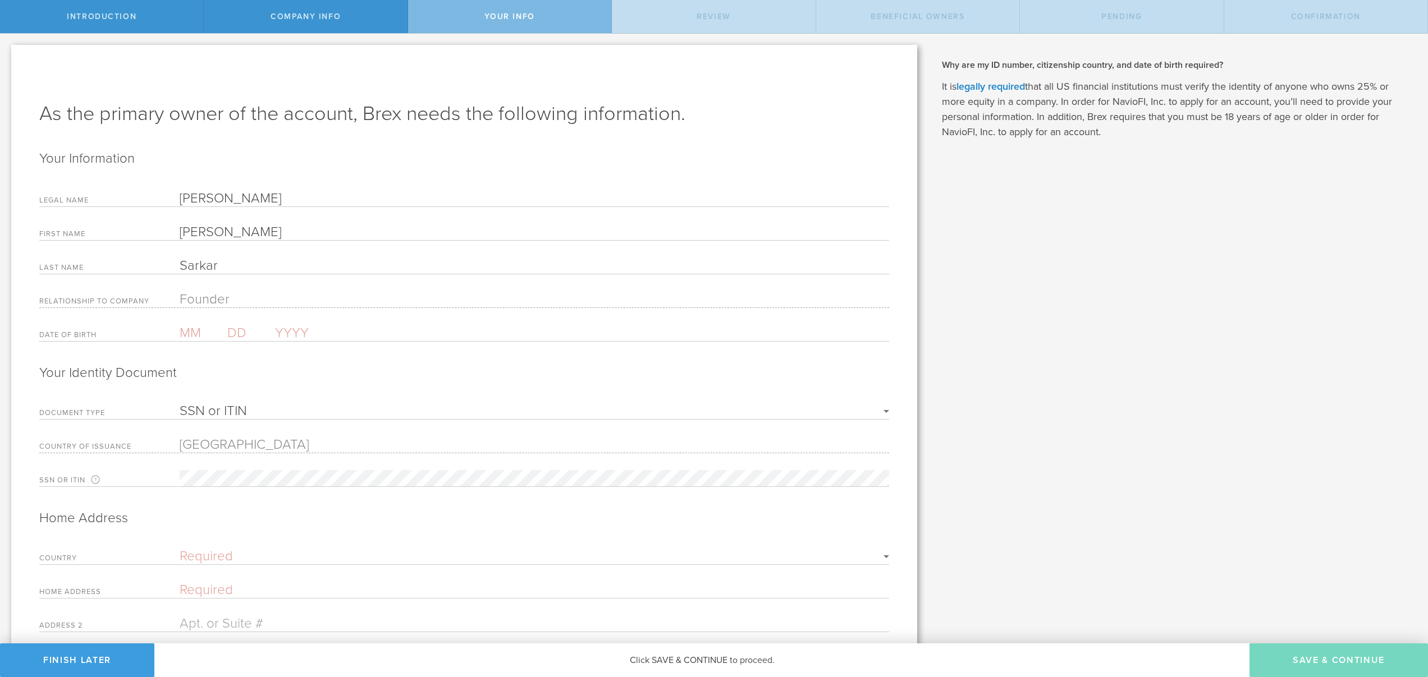
click at [187, 331] on input "text" at bounding box center [204, 333] width 48 height 16
type input "06"
type input "18"
type input "1968"
click at [200, 412] on select "SSN or ITIN Passport" at bounding box center [534, 411] width 709 height 13
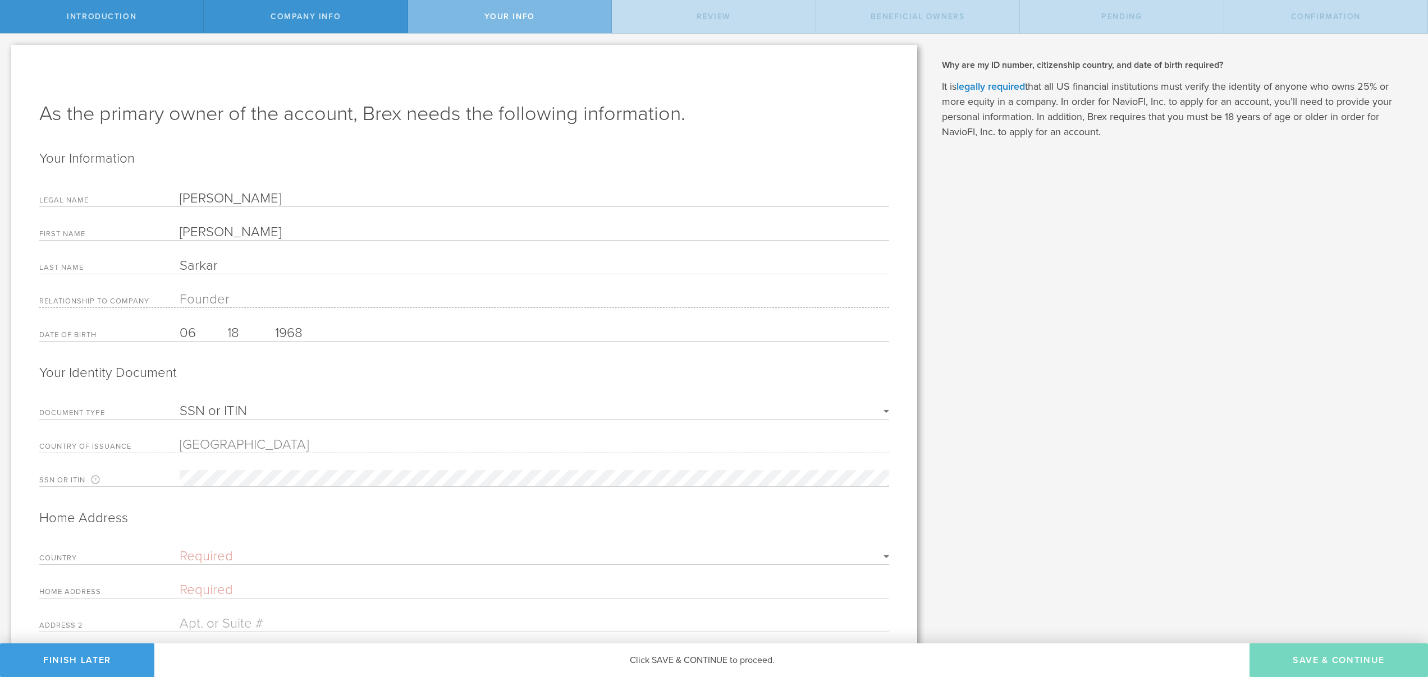
click at [180, 405] on select "SSN or ITIN Passport" at bounding box center [534, 411] width 709 height 13
click at [187, 409] on select "SSN or ITIN Passport" at bounding box center [534, 411] width 709 height 13
click at [180, 405] on select "SSN or ITIN Passport" at bounding box center [534, 411] width 709 height 13
click at [304, 406] on select "SSN or ITIN Passport" at bounding box center [534, 411] width 709 height 13
click at [180, 405] on select "SSN or ITIN Passport" at bounding box center [534, 411] width 709 height 13
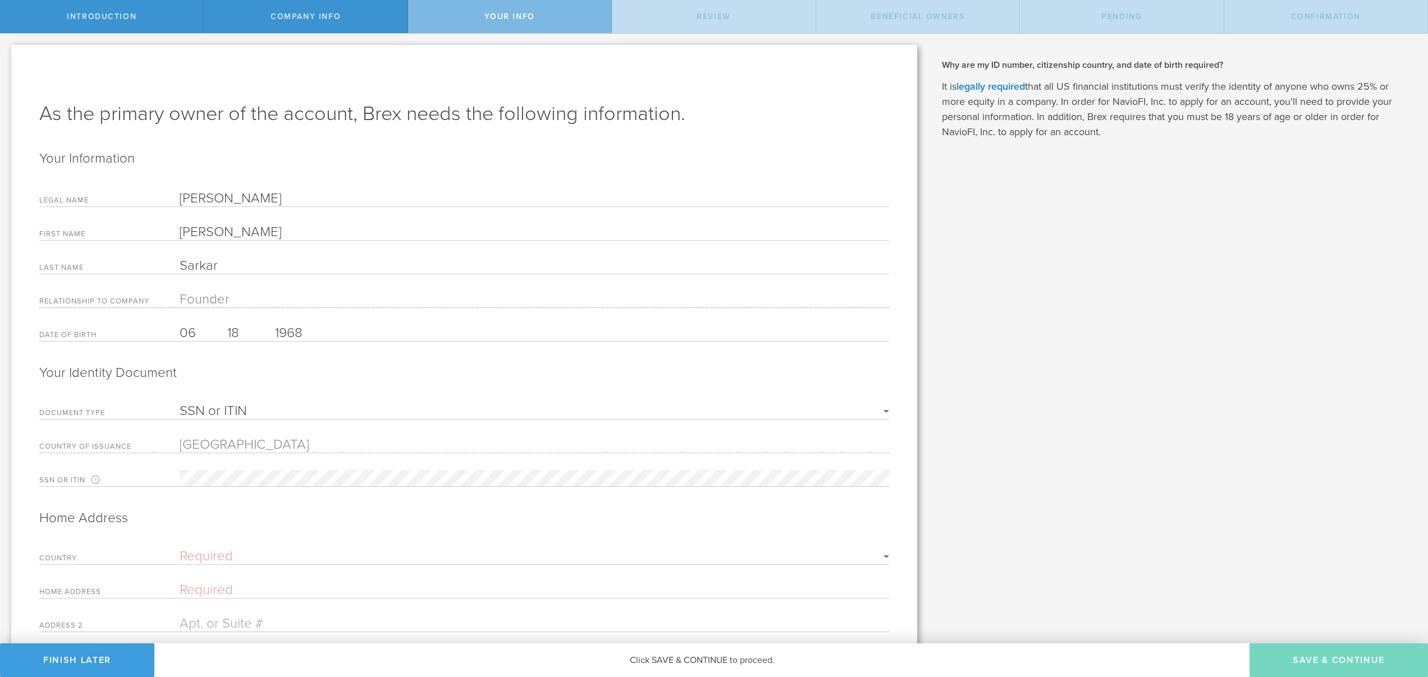
click at [379, 537] on form "Your Information Legal Name Debjit Sarkar First Name Debjit Last Name Sarkar Re…" at bounding box center [464, 442] width 850 height 584
click at [185, 410] on select "SSN or ITIN Passport" at bounding box center [534, 411] width 709 height 13
click at [180, 405] on select "SSN or ITIN Passport" at bounding box center [534, 411] width 709 height 13
click at [217, 516] on h2 "Home Address" at bounding box center [464, 519] width 850 height 18
click at [19, 537] on div "As the primary owner of the account, Brex needs the following information. Your…" at bounding box center [464, 419] width 906 height 748
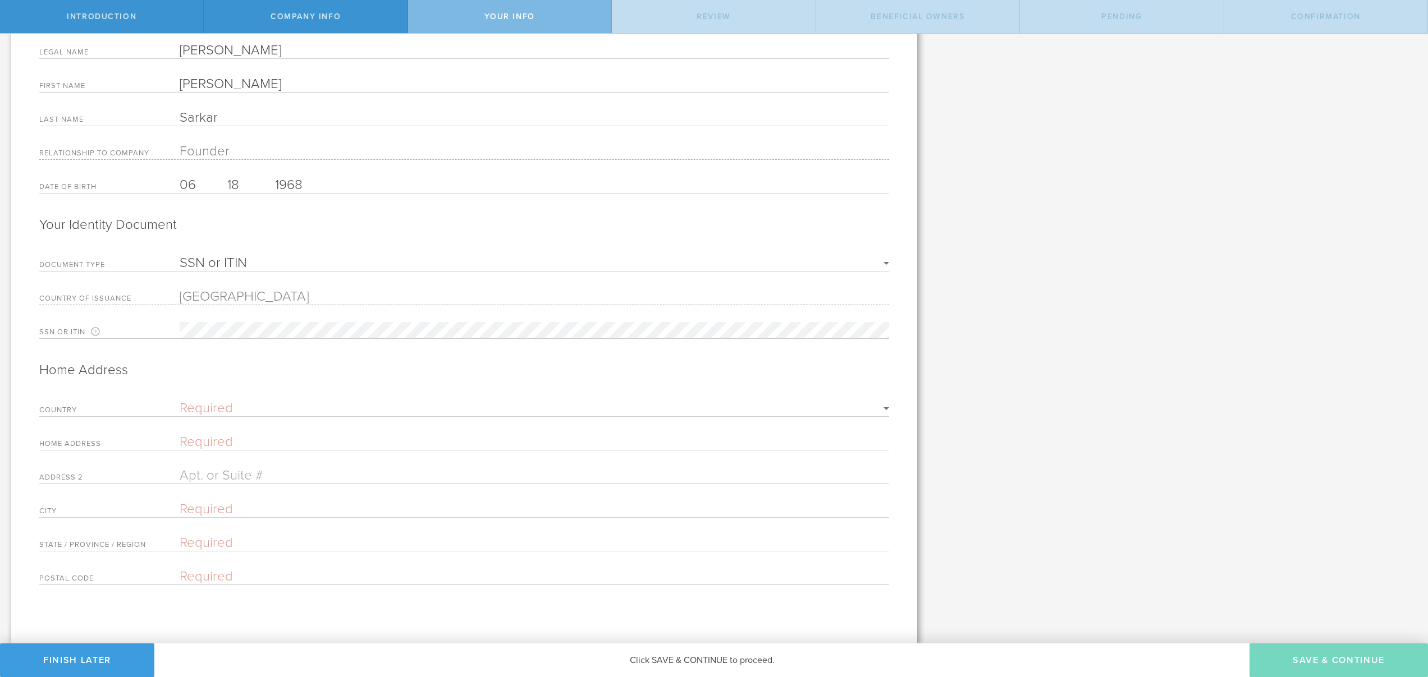
scroll to position [149, 0]
click at [297, 22] on div "Company Info" at bounding box center [306, 16] width 204 height 33
click at [522, 19] on span "Your Info" at bounding box center [509, 17] width 50 height 10
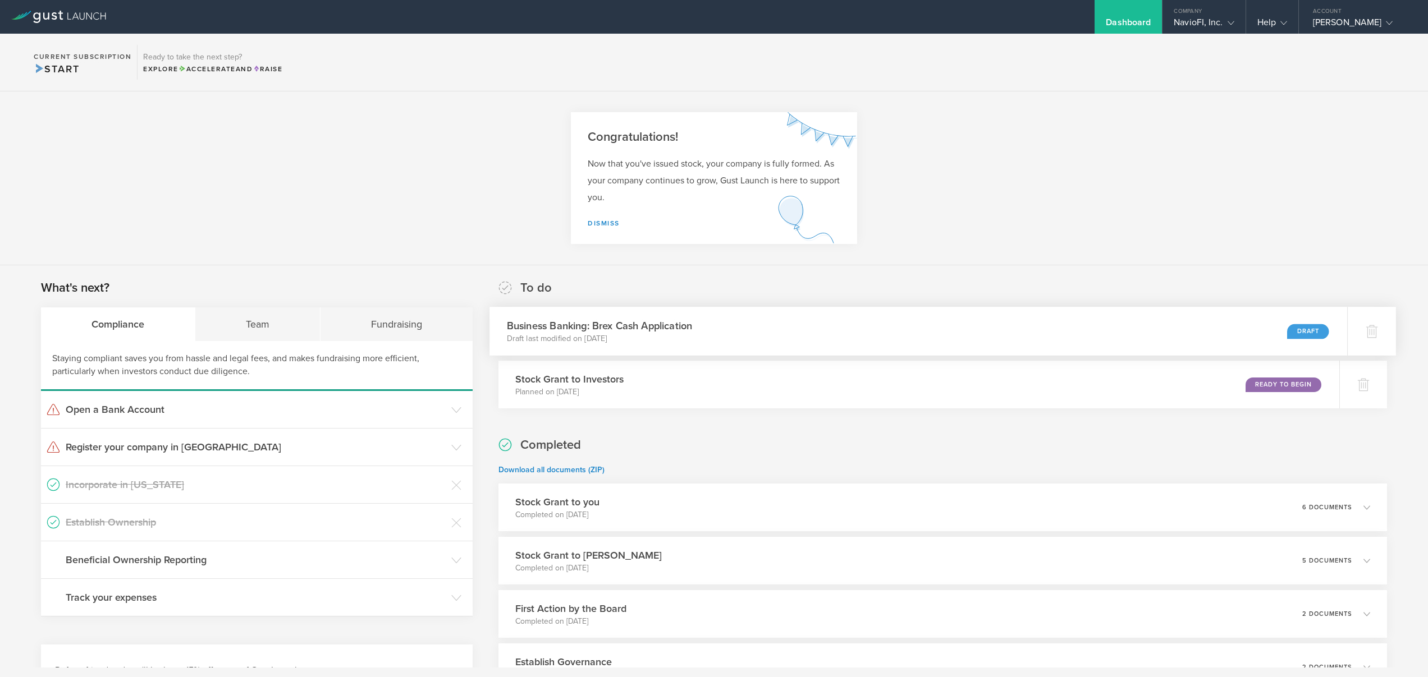
click at [1299, 332] on div "Draft" at bounding box center [1308, 331] width 42 height 15
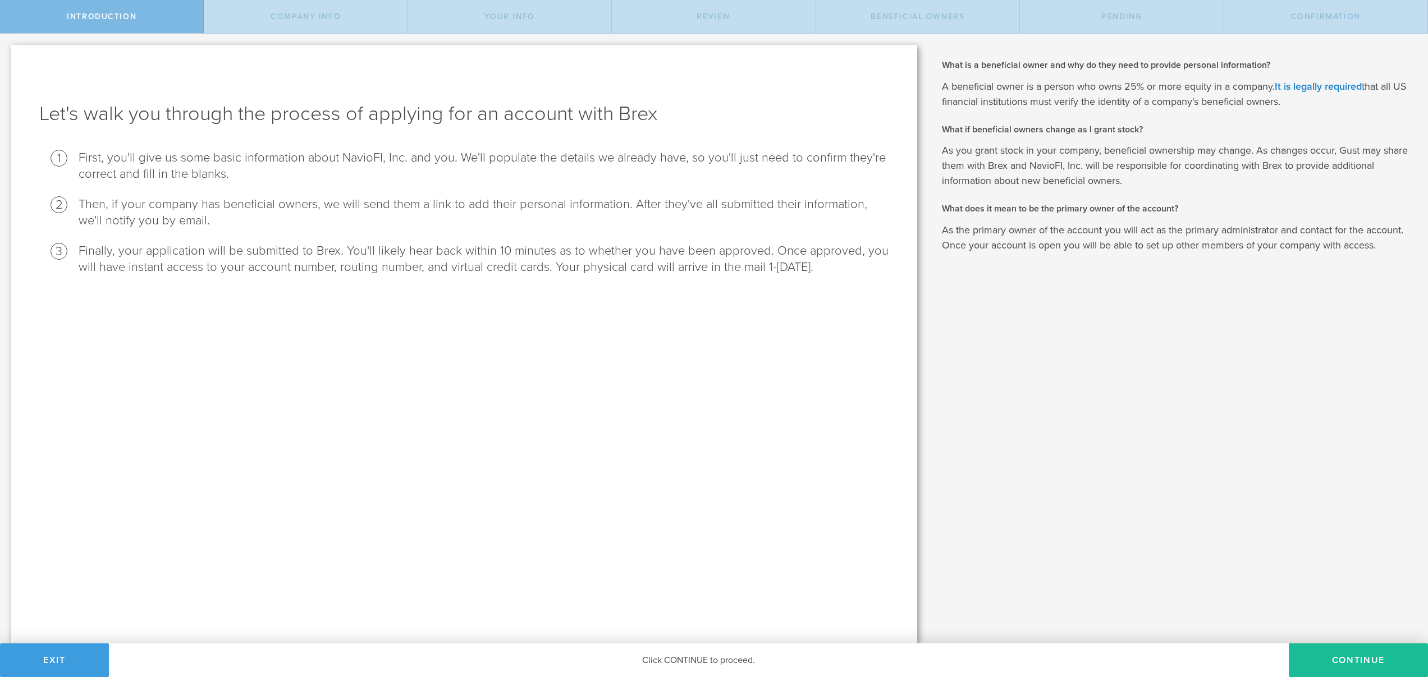
click at [682, 457] on div "Let's walk you through the process of applying for an account with Brex First, …" at bounding box center [464, 344] width 906 height 599
click at [1342, 660] on button "Continue" at bounding box center [1358, 661] width 139 height 34
select select "string:C_CORP"
type input "Global Payments Services"
type input "(214) 505-6433"
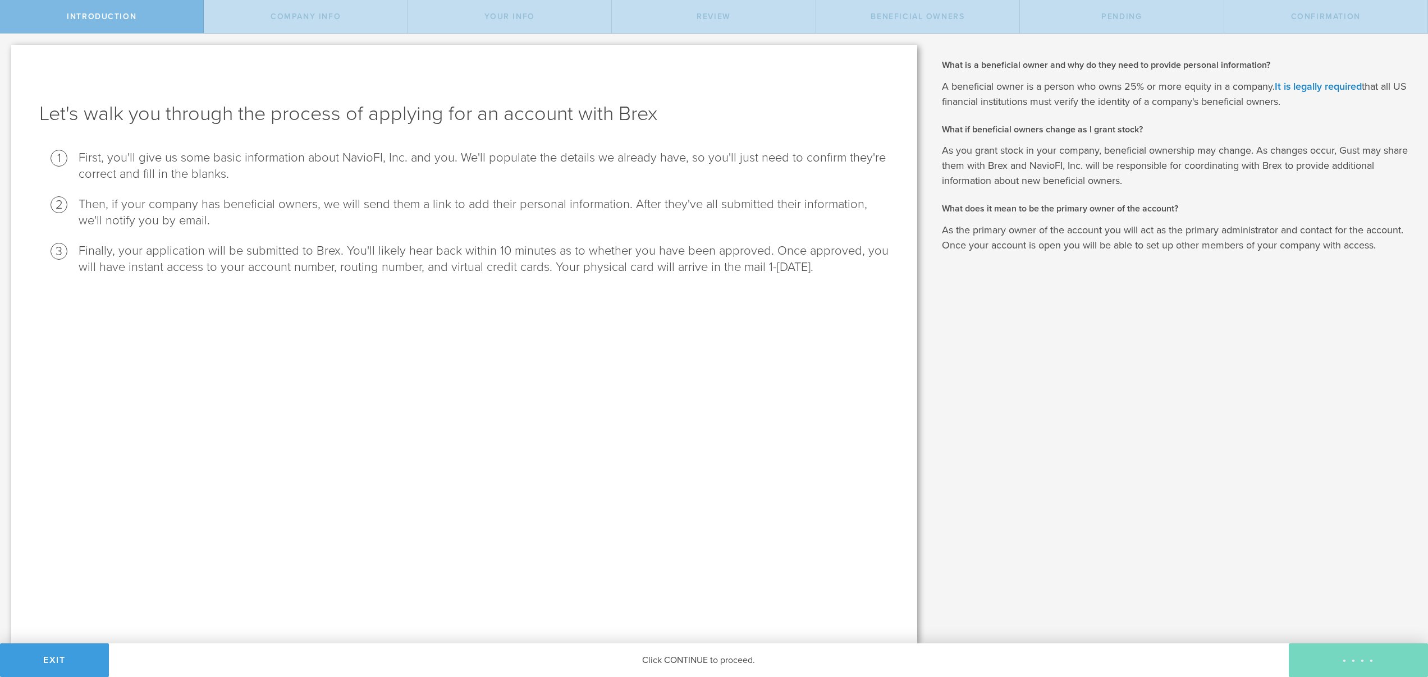
checkbox input "true"
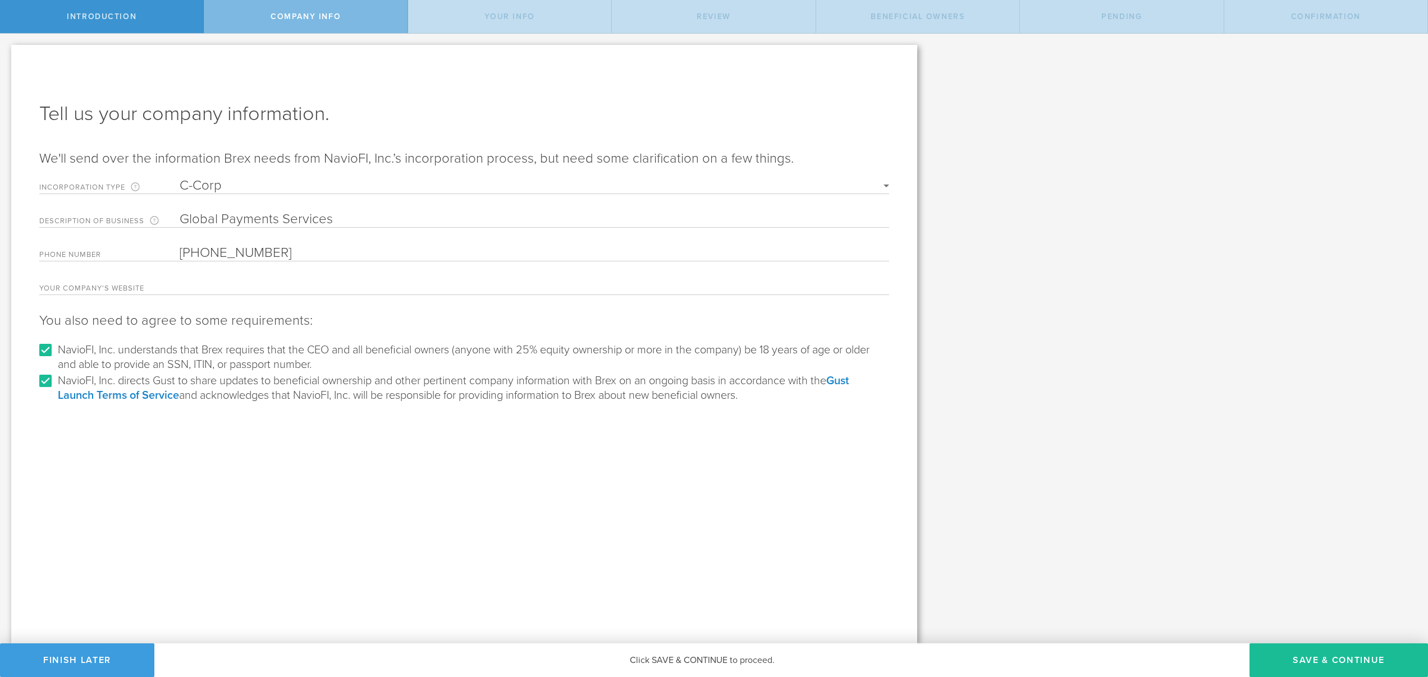
click at [190, 281] on input "text" at bounding box center [534, 286] width 709 height 16
click at [254, 287] on input "www.naviof" at bounding box center [534, 286] width 709 height 16
type input "www.naviofi.com"
click at [271, 452] on div "Tell us your company information. We'll send over the information Brex needs fr…" at bounding box center [464, 344] width 906 height 599
click at [1335, 660] on button "Save & Continue" at bounding box center [1338, 661] width 178 height 34
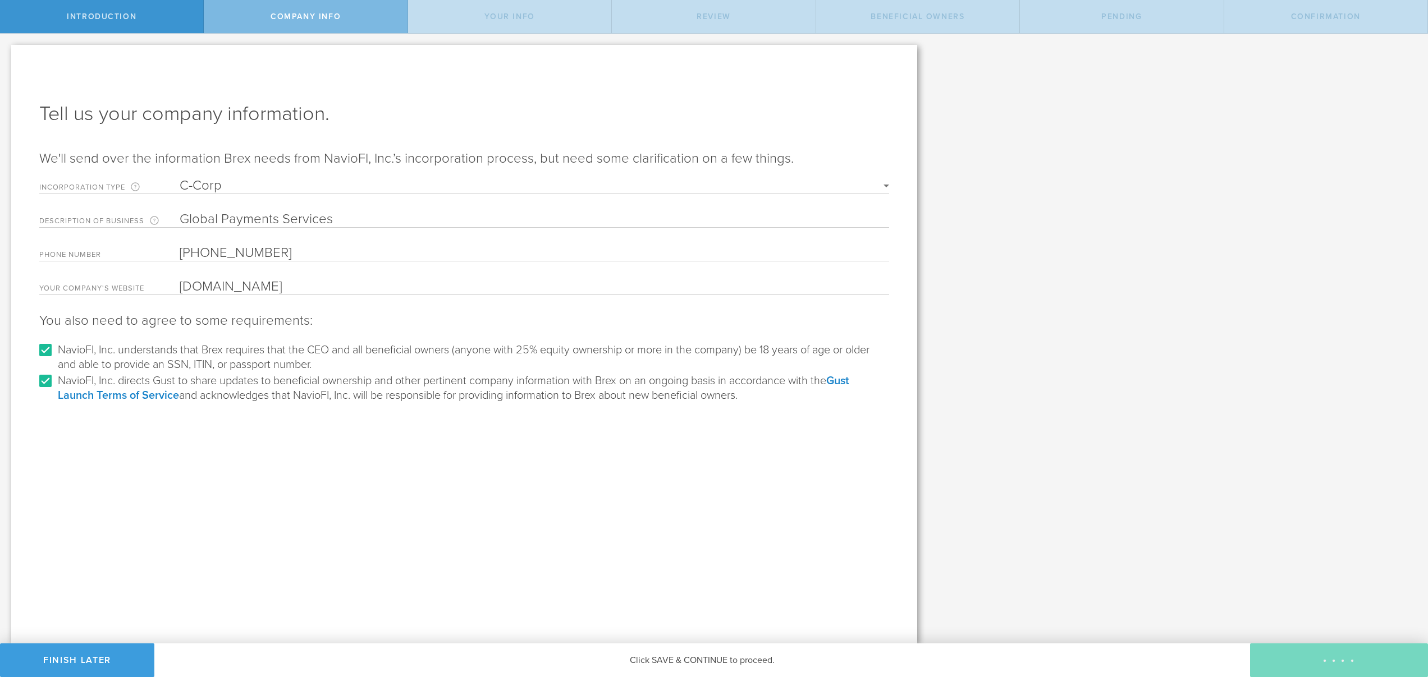
type input "Debjit Sarkar"
type input "Founder"
select select "string:SSN"
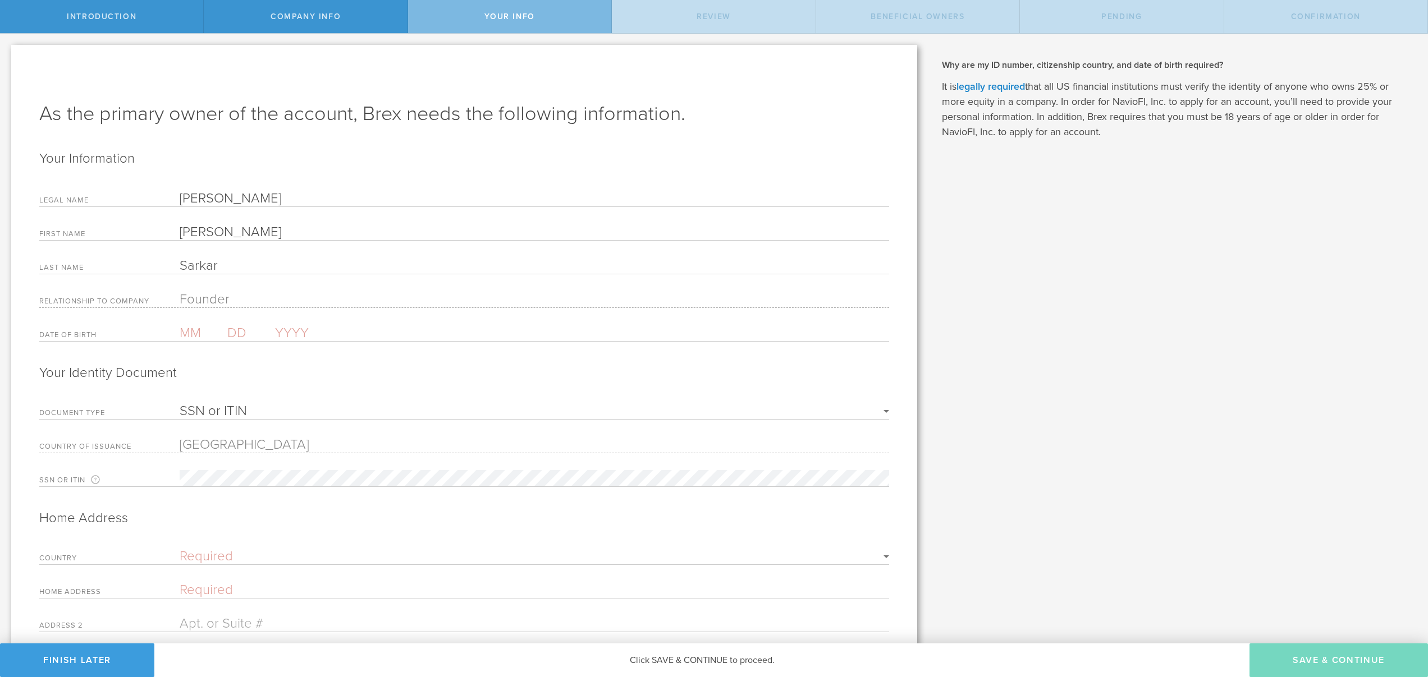
click at [185, 332] on input "text" at bounding box center [204, 333] width 48 height 16
type input "06"
type input "18"
type input "1968"
click at [176, 299] on label "Relationship to Company" at bounding box center [109, 303] width 140 height 10
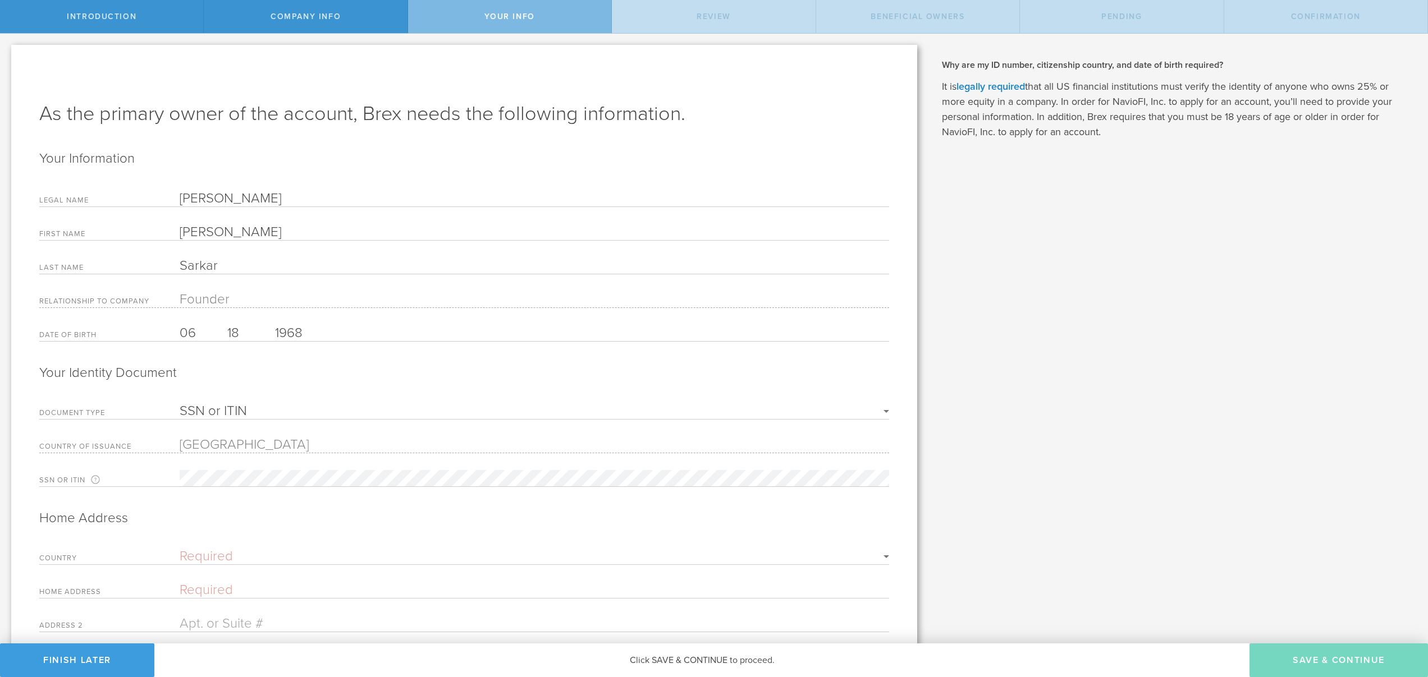
click at [281, 400] on form "Your Information Legal Name Debjit Sarkar First Name Debjit Last Name Sarkar Re…" at bounding box center [464, 442] width 850 height 584
click at [205, 531] on form "Your Information Legal Name Debjit Sarkar First Name Debjit Last Name Sarkar Re…" at bounding box center [464, 442] width 850 height 584
click at [201, 557] on select "Required United States of America Afghanistan Albania Algeria American Samoa An…" at bounding box center [534, 556] width 709 height 13
select select "string:US"
click at [180, 550] on select "Required United States of America Afghanistan Albania Algeria American Samoa An…" at bounding box center [534, 556] width 709 height 13
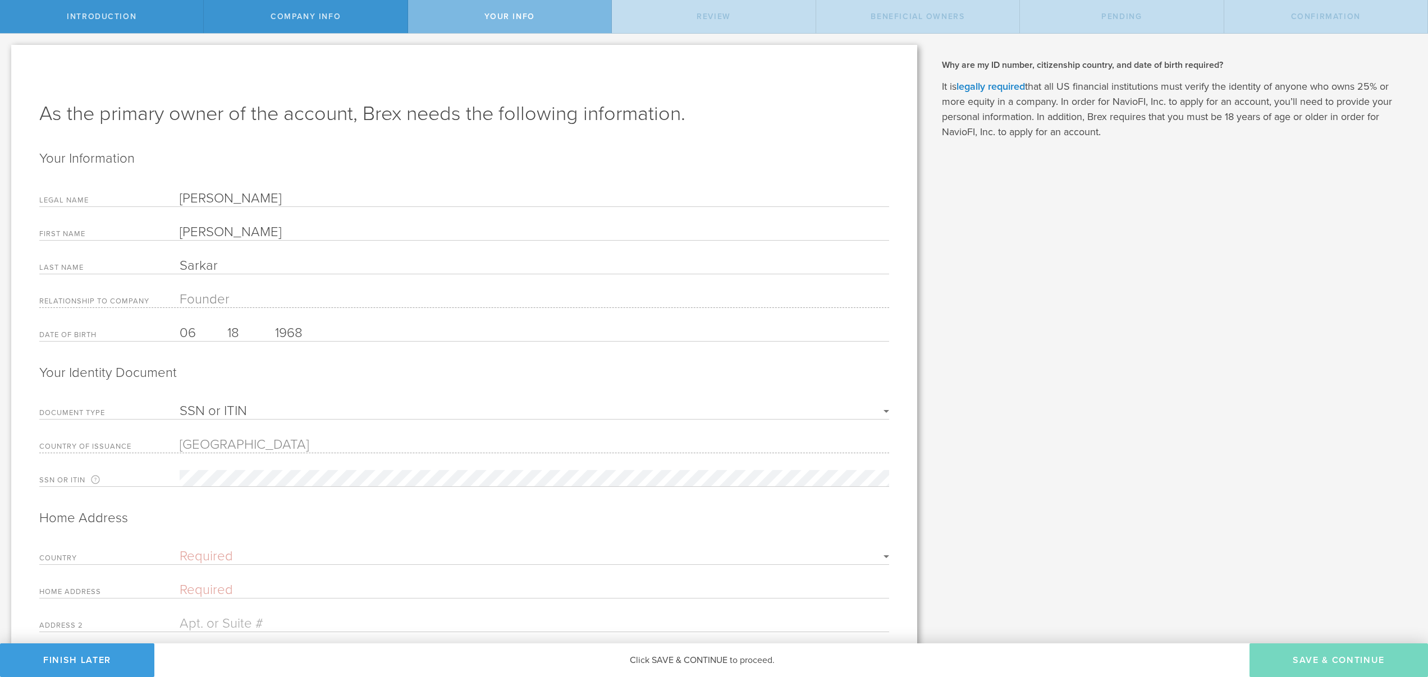
click at [741, 535] on form "Your Information Legal Name Debjit Sarkar First Name Debjit Last Name Sarkar Re…" at bounding box center [464, 441] width 850 height 582
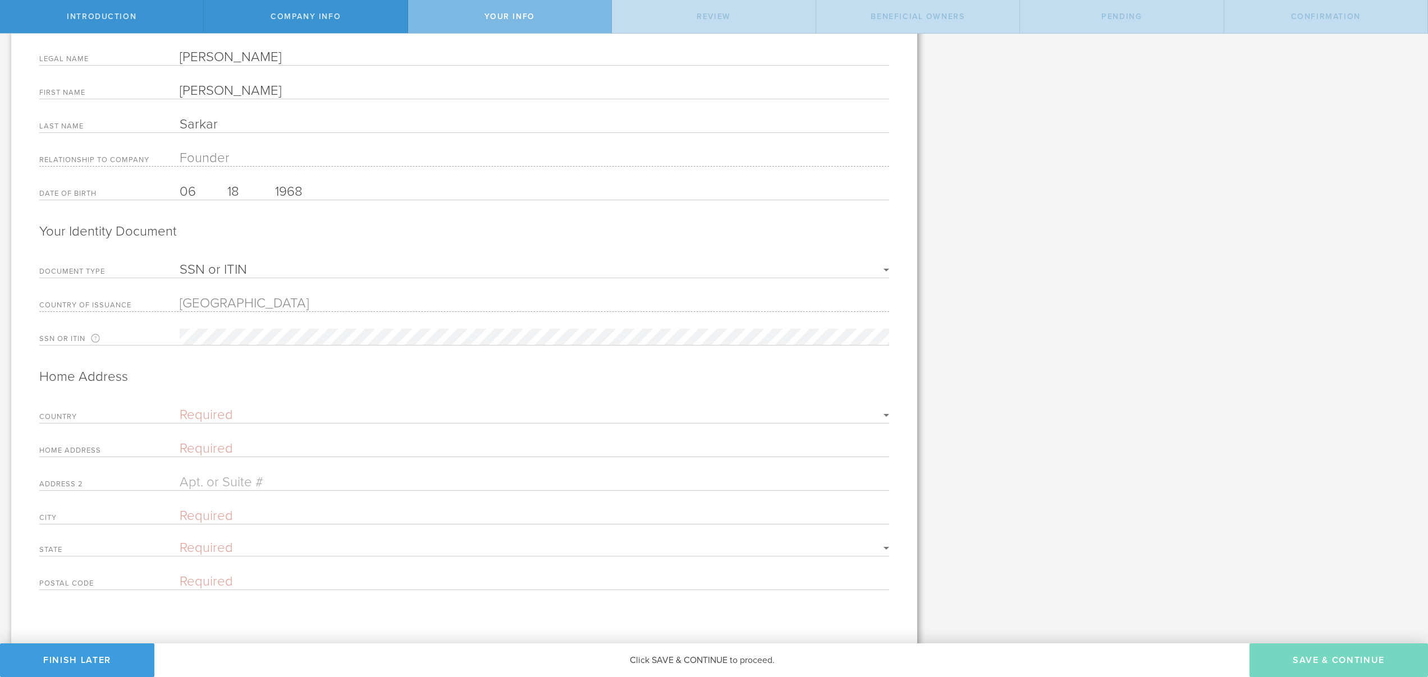
scroll to position [147, 0]
click at [219, 441] on input "text" at bounding box center [534, 443] width 709 height 16
type input "5797 Algonquin Way"
type input "San Jose"
select select "string:CA"
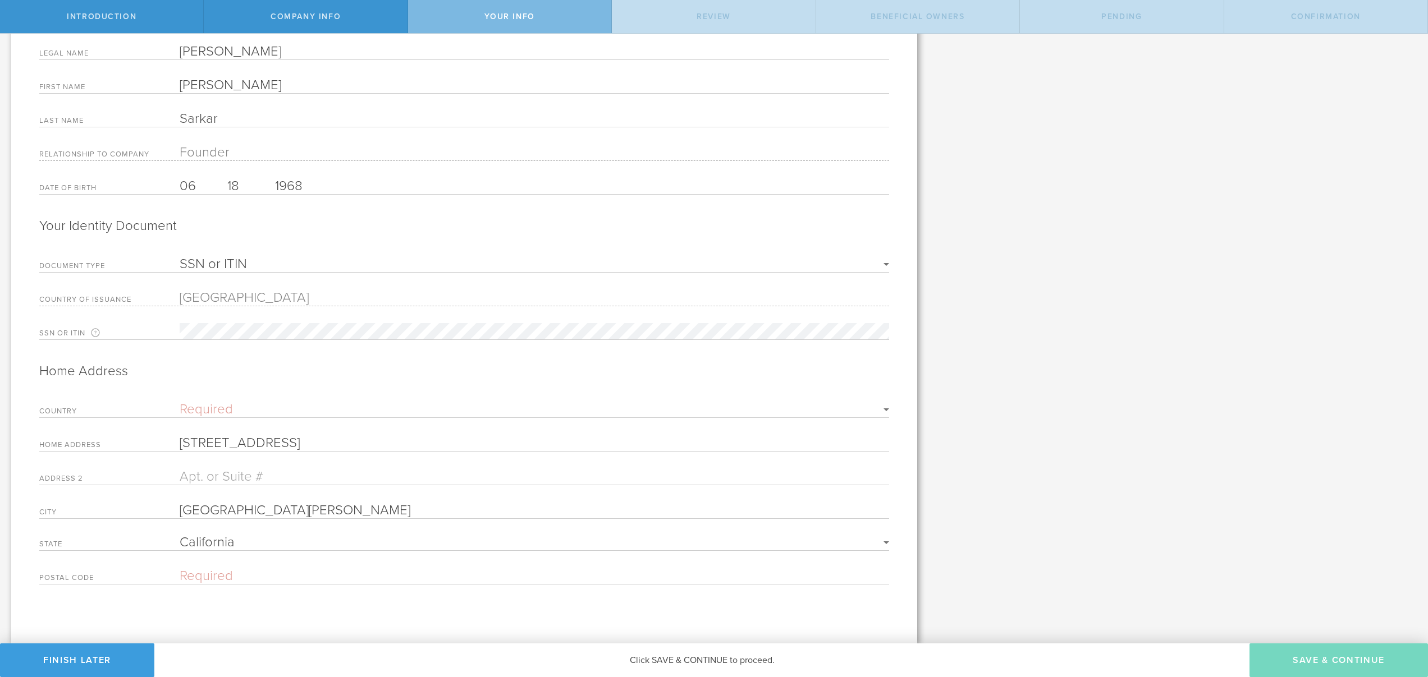
type input "95138"
click at [268, 606] on div "As the primary owner of the account, Brex needs the following information. Your…" at bounding box center [464, 271] width 906 height 746
click at [1331, 661] on button "Save & Continue" at bounding box center [1338, 661] width 178 height 34
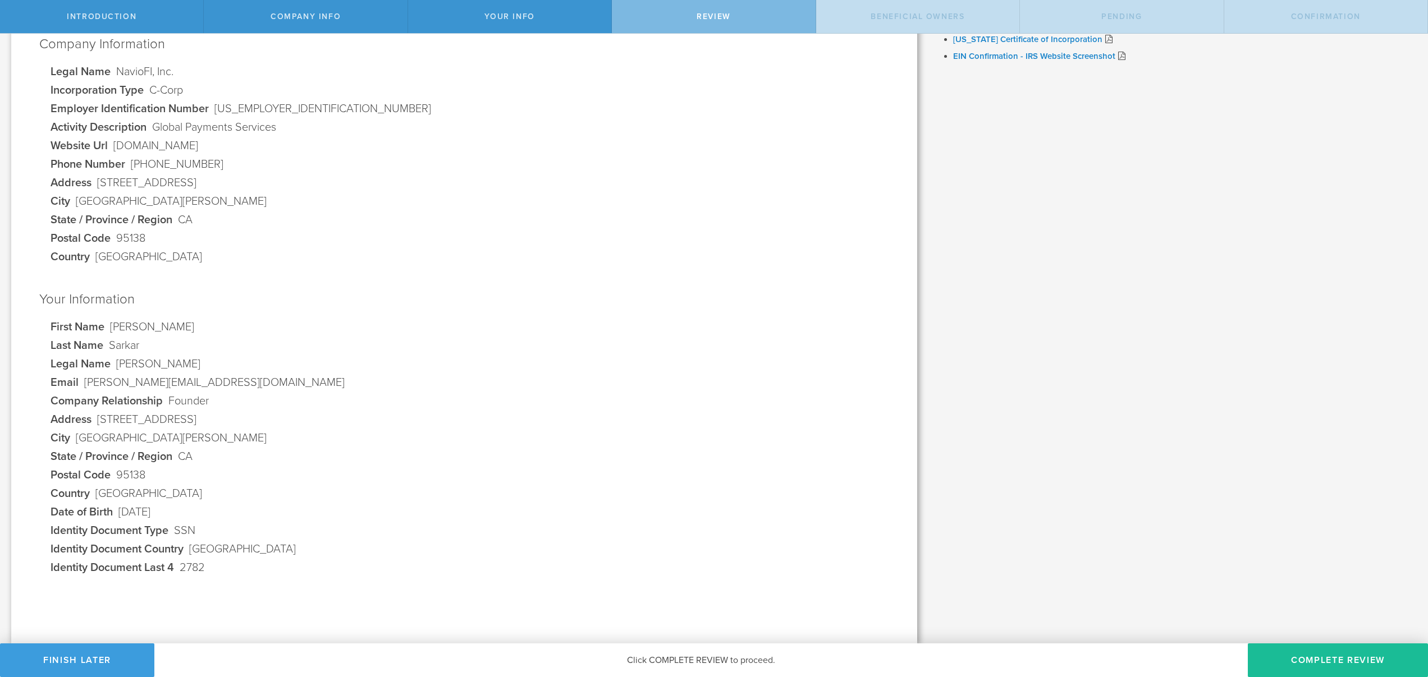
scroll to position [0, 0]
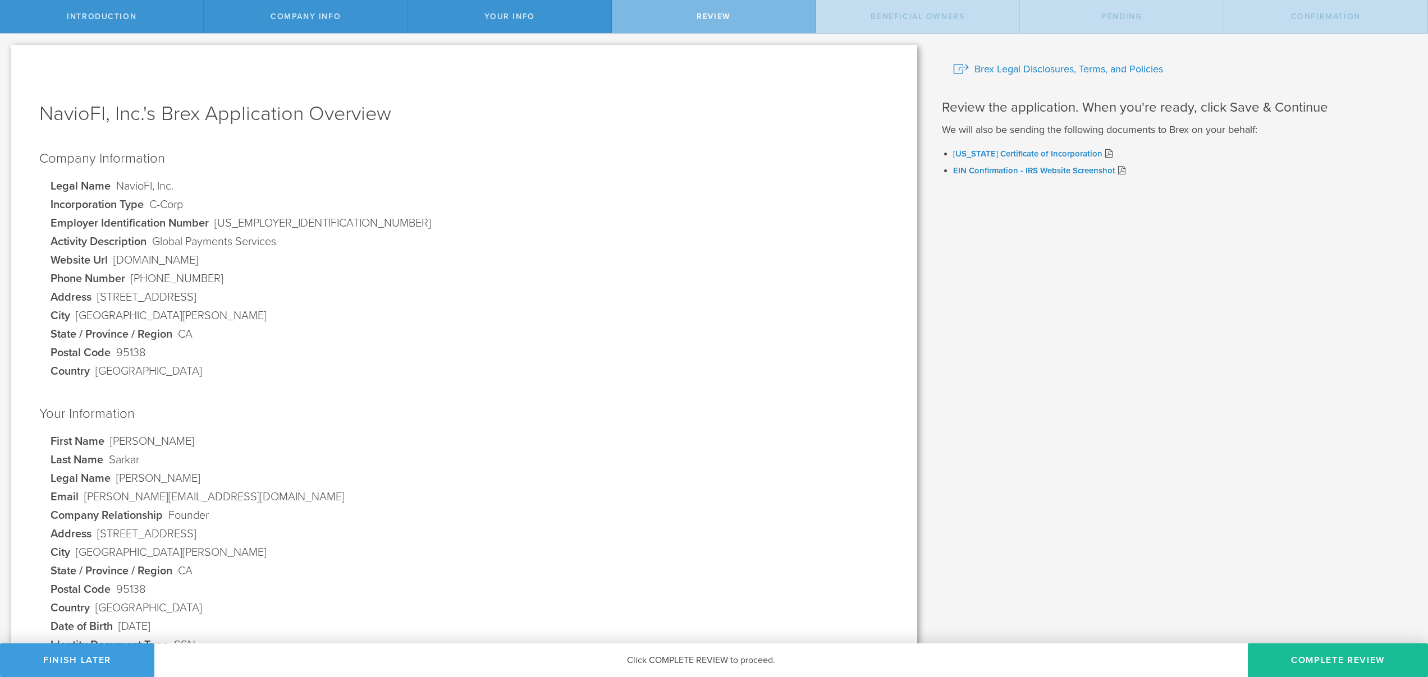
click at [604, 344] on dl "Legal Name NavioFI, Inc. Incorporation Type C-Corp Employer Identification Numb…" at bounding box center [470, 281] width 838 height 204
click at [551, 363] on dl "Legal Name NavioFI, Inc. Incorporation Type C-Corp Employer Identification Numb…" at bounding box center [470, 281] width 838 height 204
click at [75, 658] on button "Finish Later" at bounding box center [77, 661] width 154 height 34
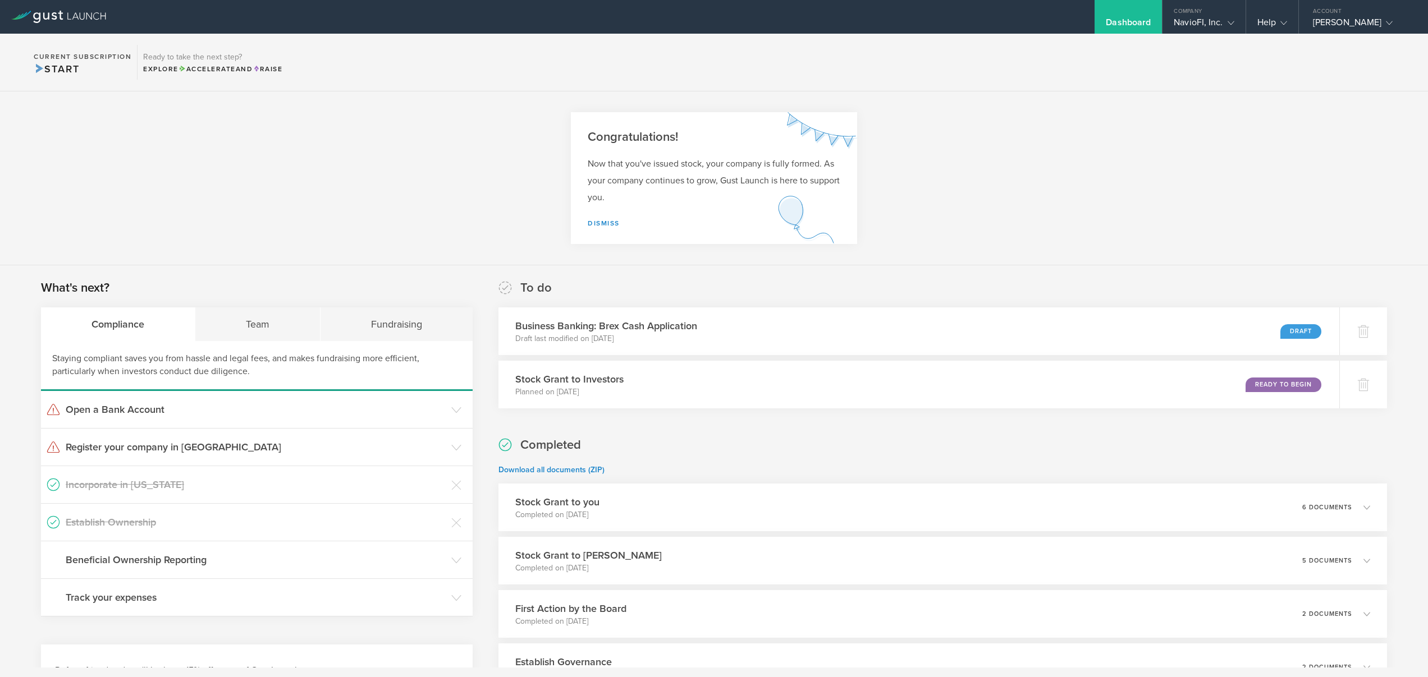
click at [201, 137] on section "Congratulations! Now that you've issued stock, your company is fully formed. As…" at bounding box center [714, 178] width 1428 height 174
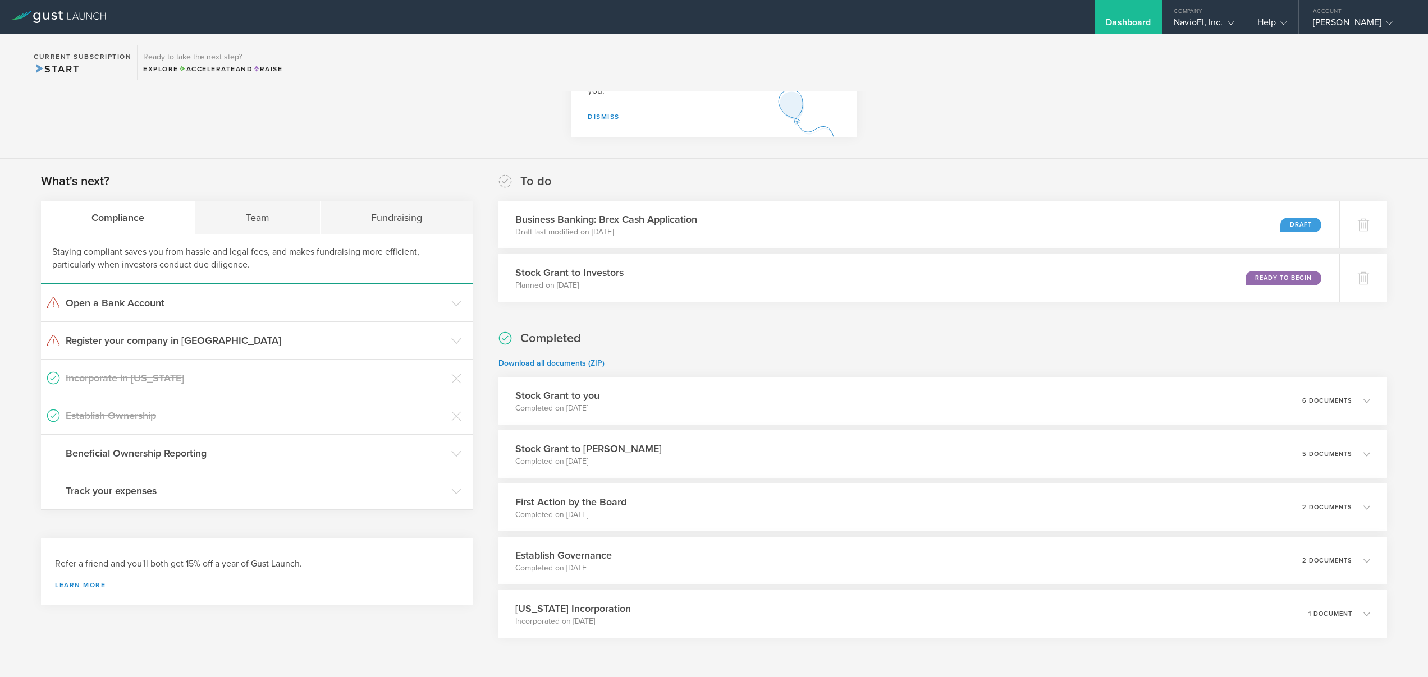
scroll to position [112, 0]
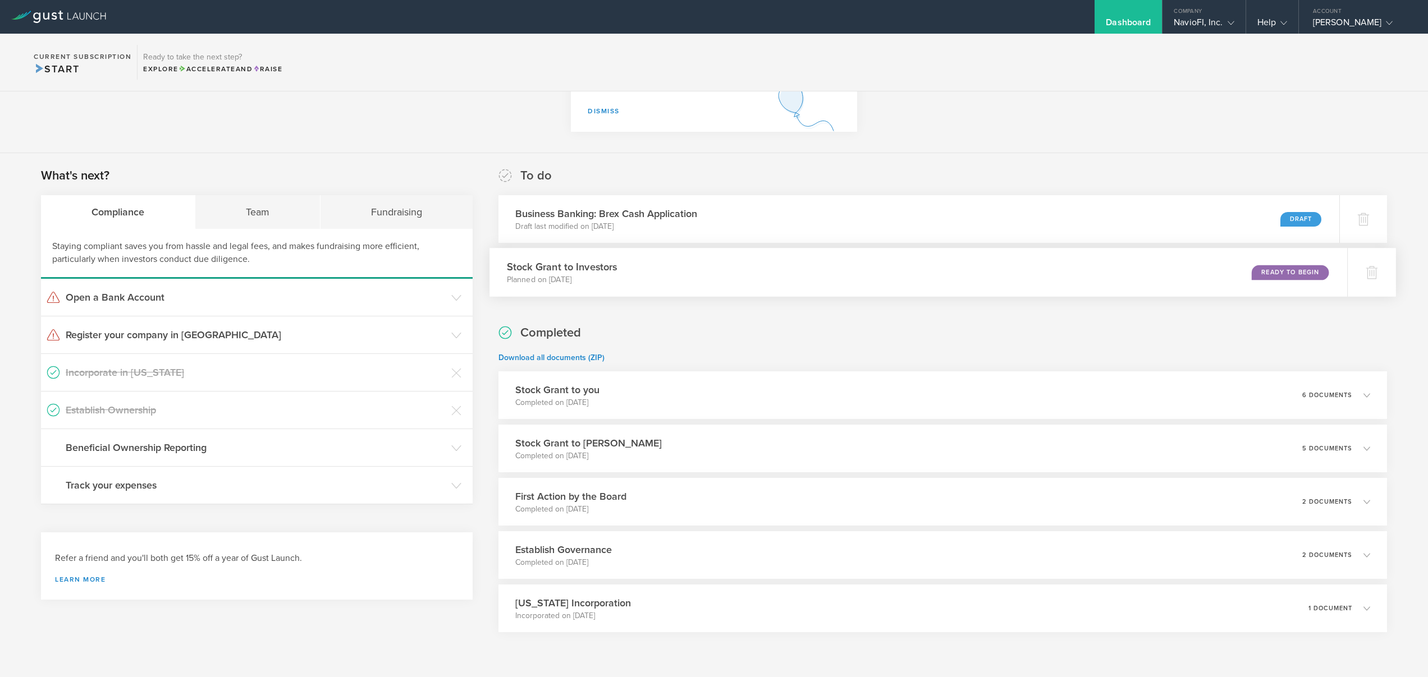
click at [1267, 273] on div "Ready to Begin" at bounding box center [1289, 272] width 77 height 15
